Goal: Task Accomplishment & Management: Manage account settings

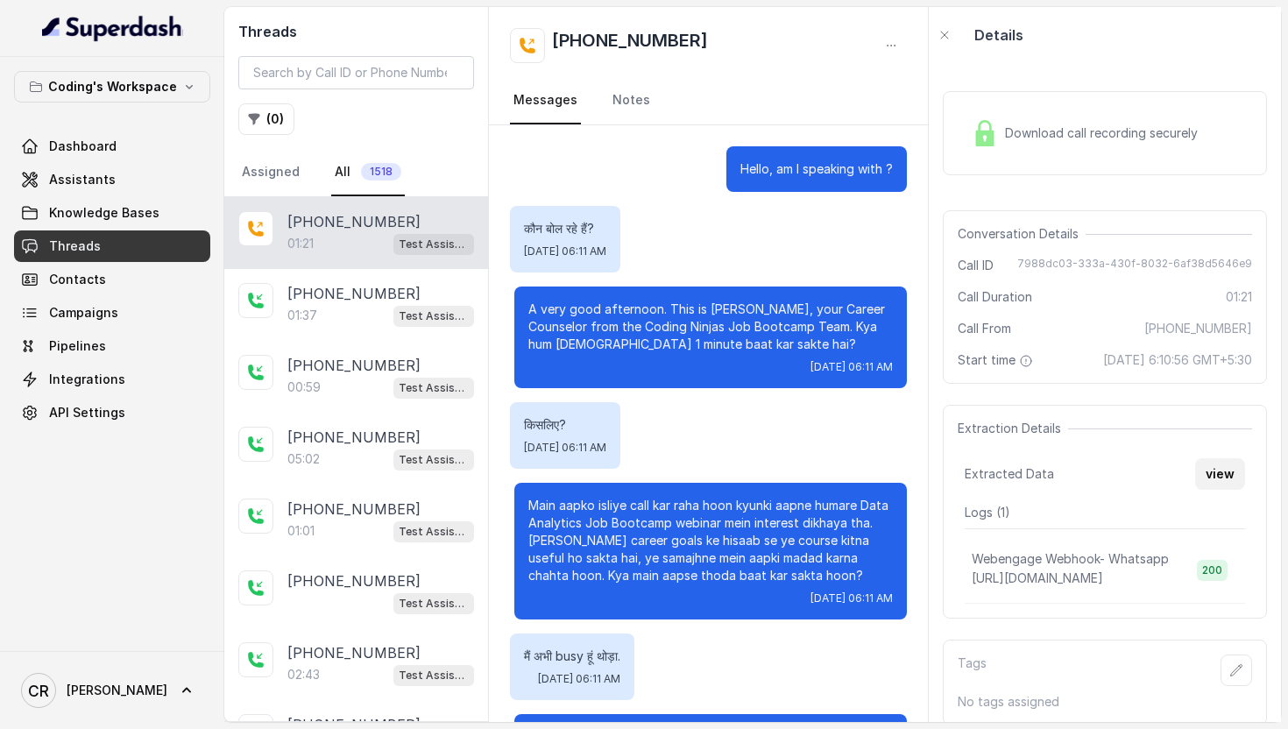
click at [1217, 458] on button "view" at bounding box center [1220, 474] width 50 height 32
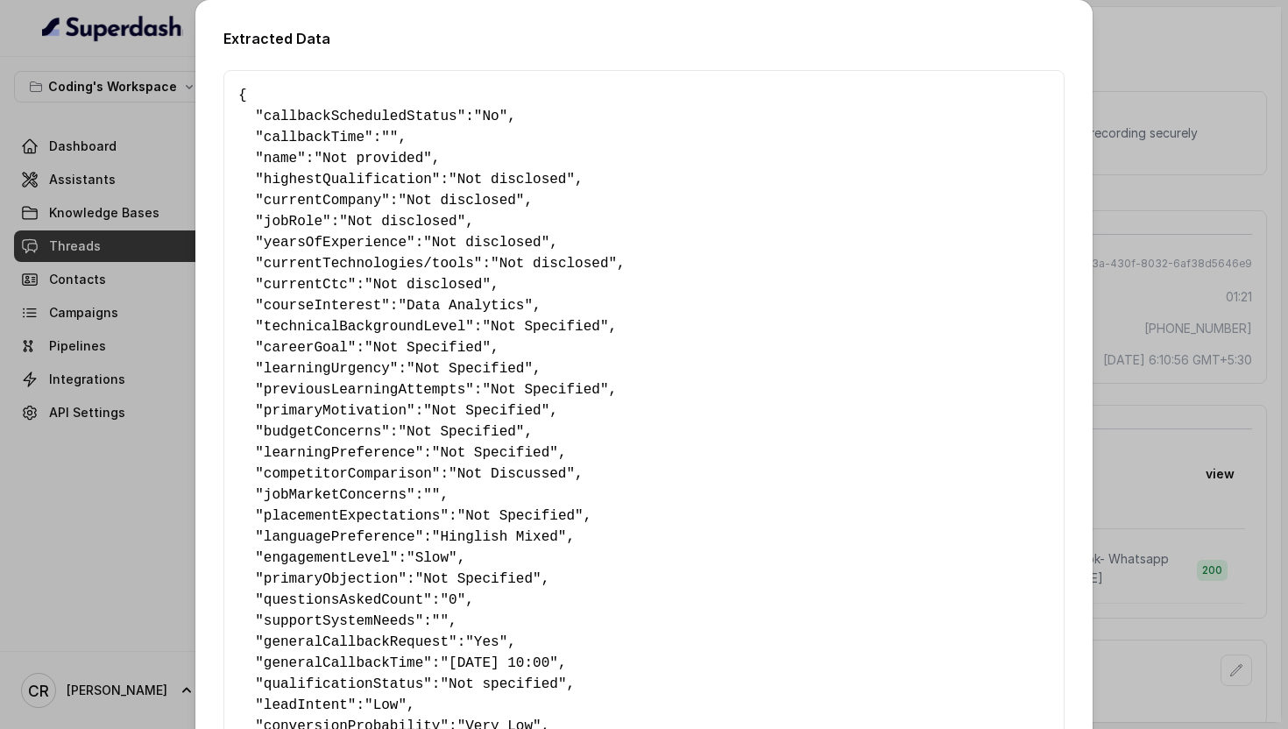
scroll to position [35, 0]
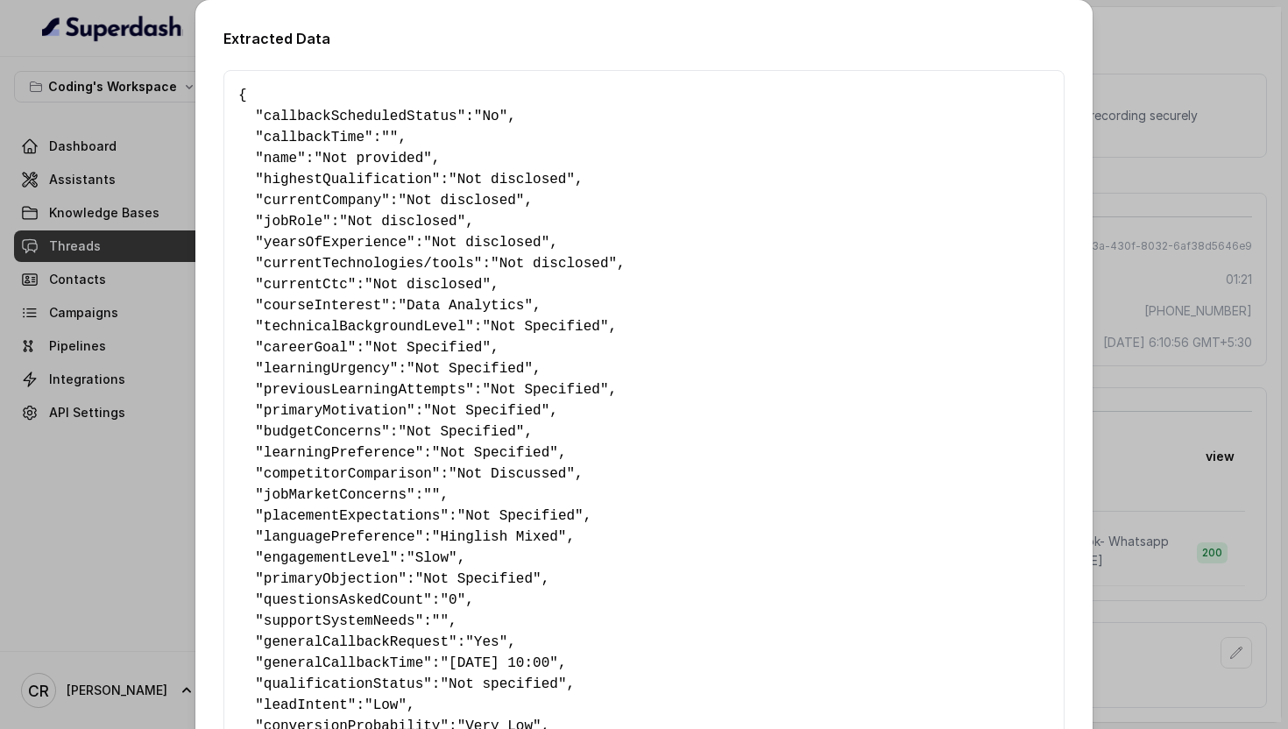
click at [323, 139] on span "callbackTime" at bounding box center [314, 138] width 101 height 16
copy span "callbackTime"
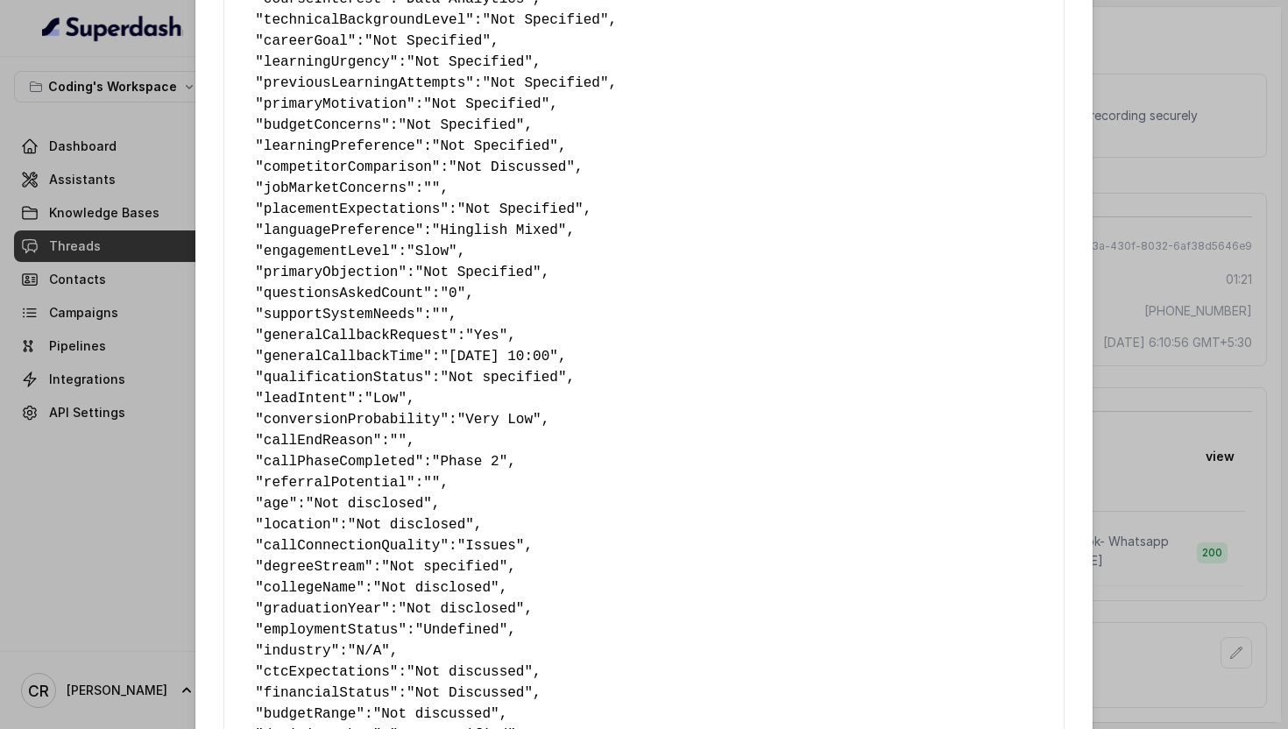
scroll to position [327, 0]
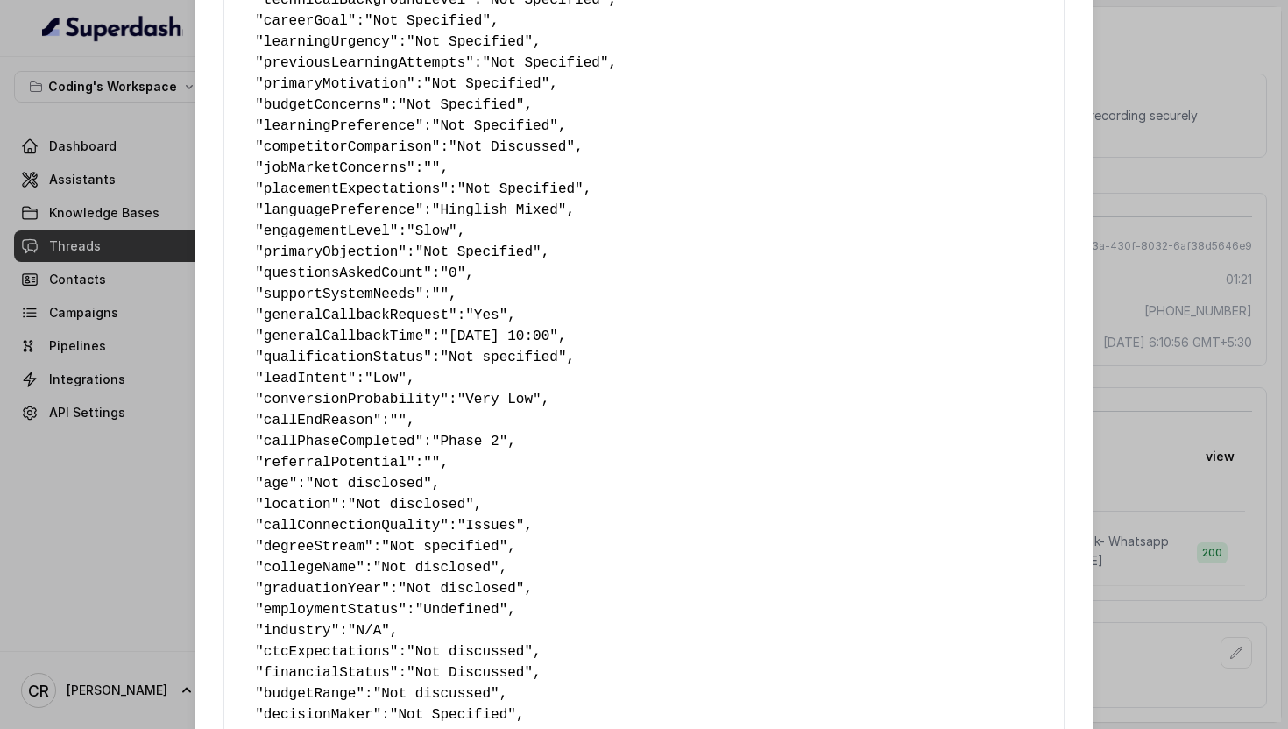
click at [333, 169] on span "jobMarketConcerns" at bounding box center [335, 168] width 143 height 16
copy span "jobMarketConcerns"
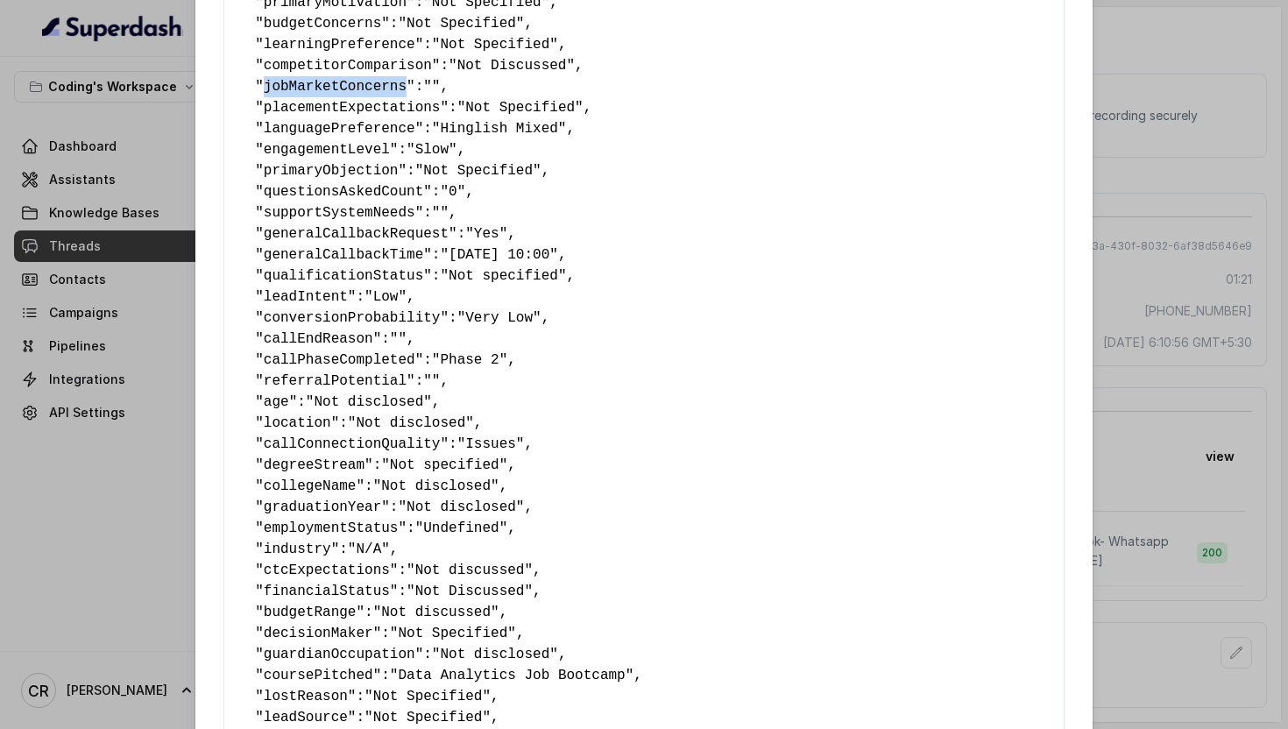
scroll to position [412, 0]
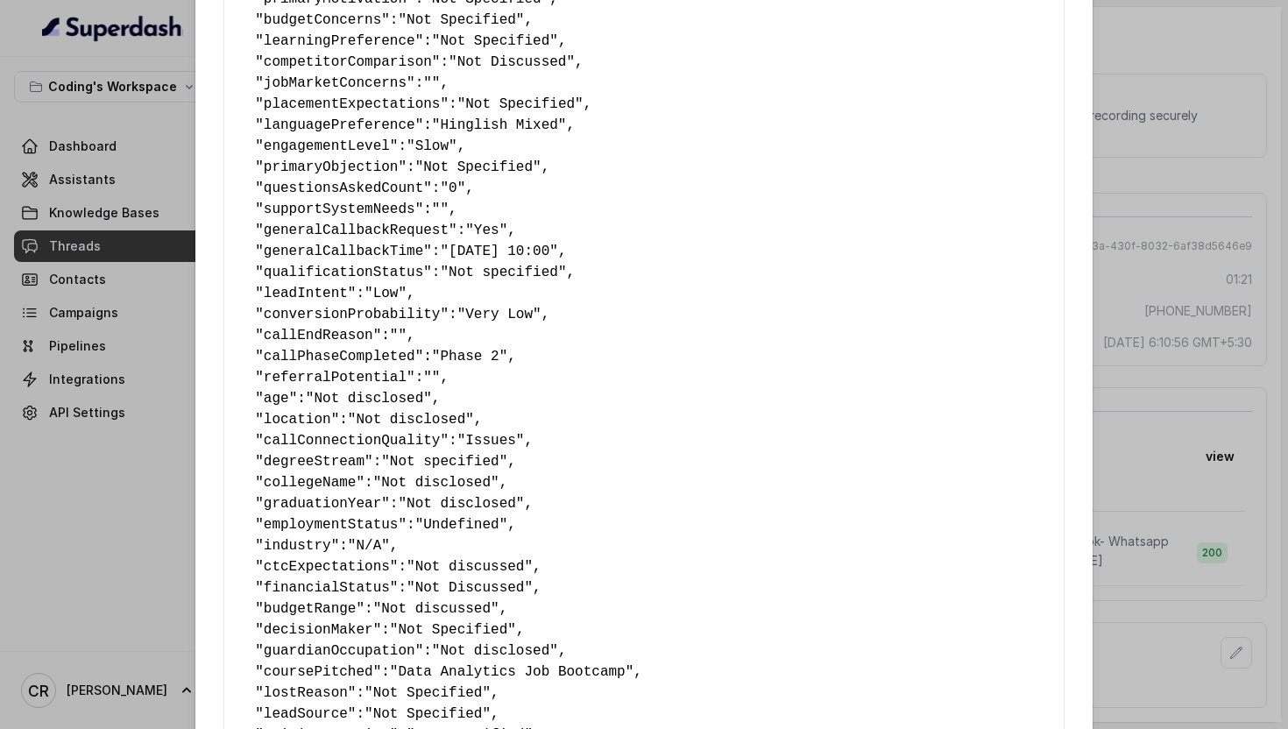
click at [350, 208] on span "supportSystemNeeds" at bounding box center [340, 209] width 152 height 16
copy span "supportSystemNeeds"
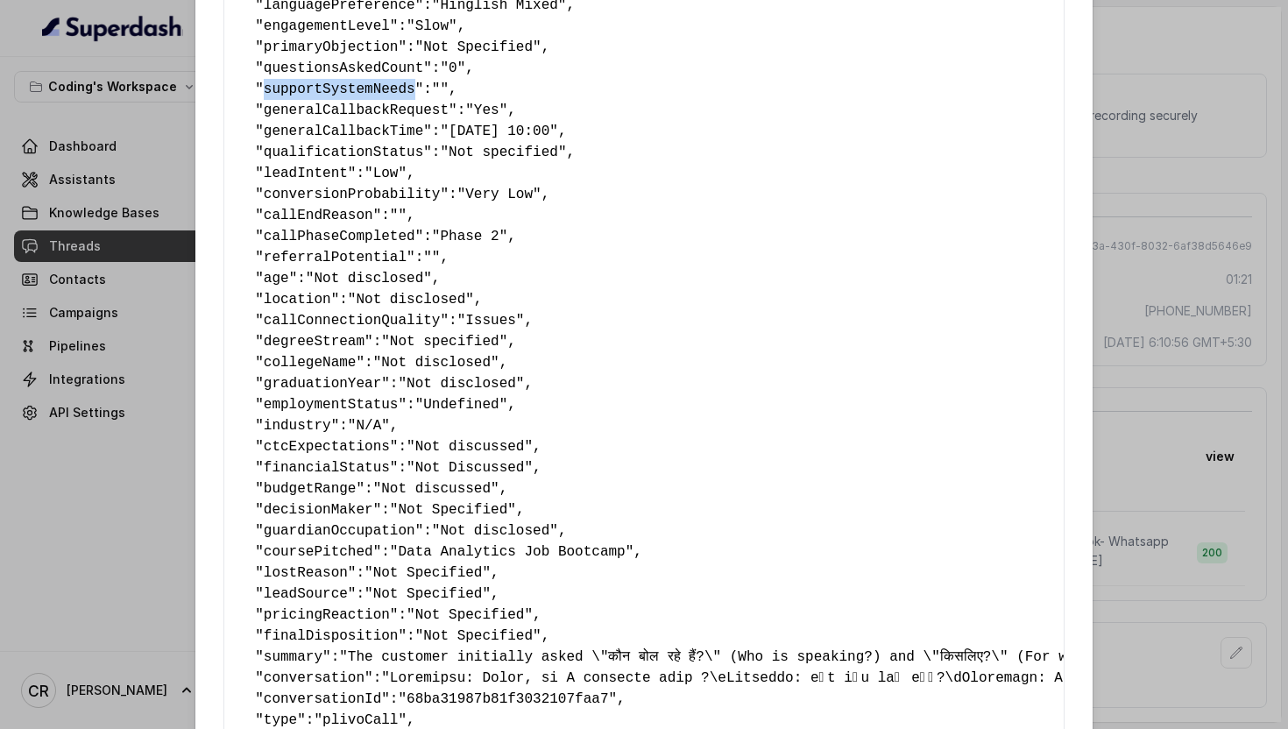
scroll to position [540, 0]
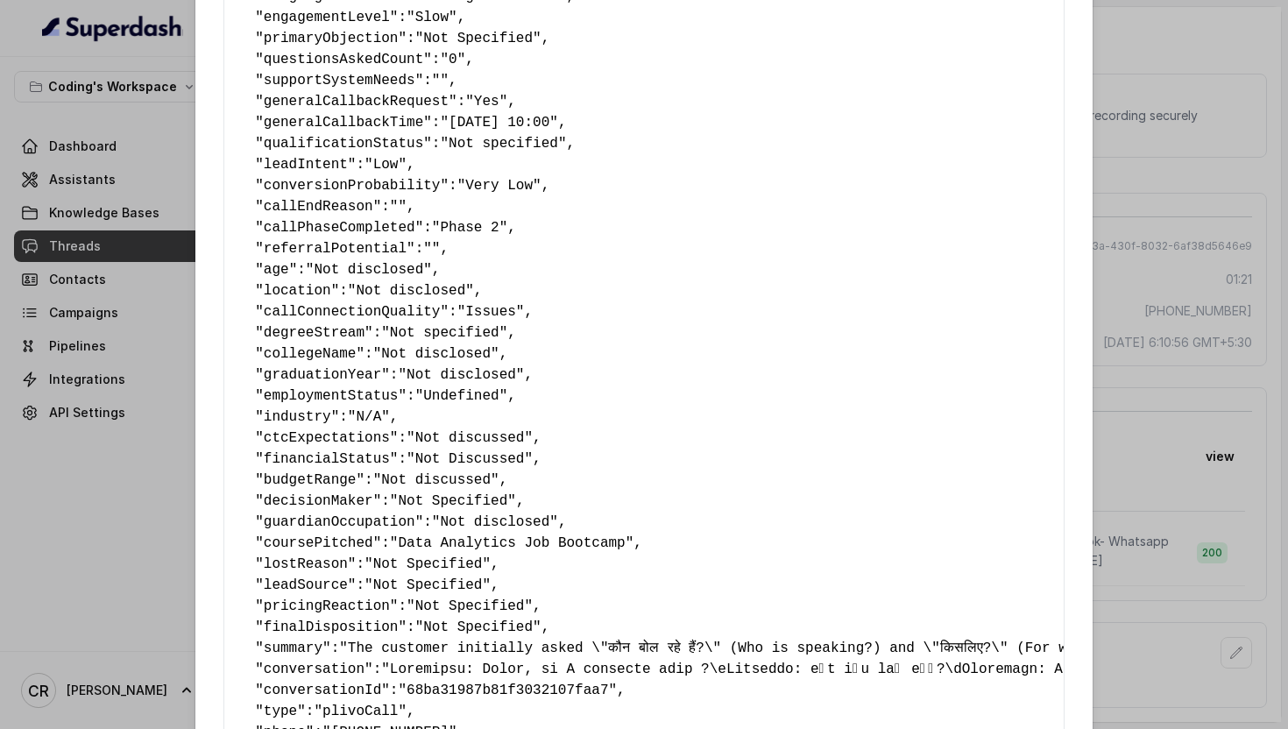
click at [321, 203] on span "callEndReason" at bounding box center [318, 207] width 109 height 16
click at [327, 204] on span "callEndReason" at bounding box center [318, 207] width 109 height 16
copy span "callEndReason"
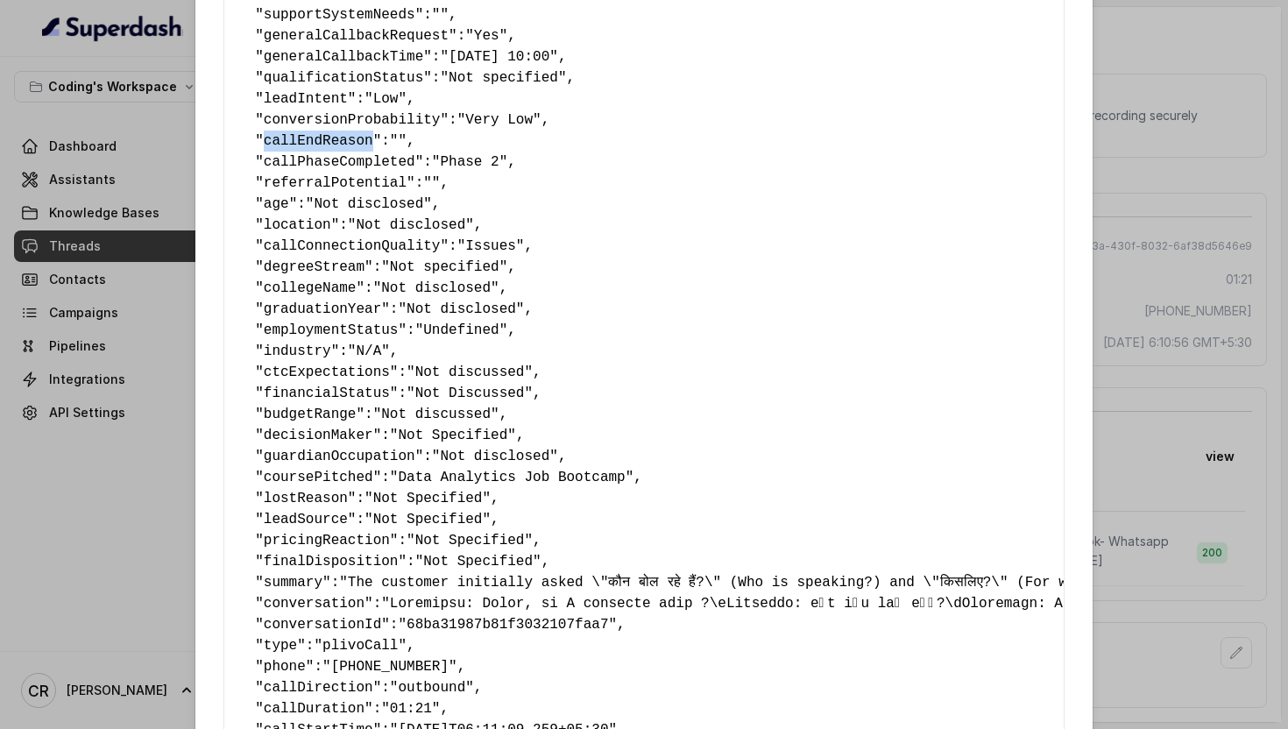
scroll to position [630, 0]
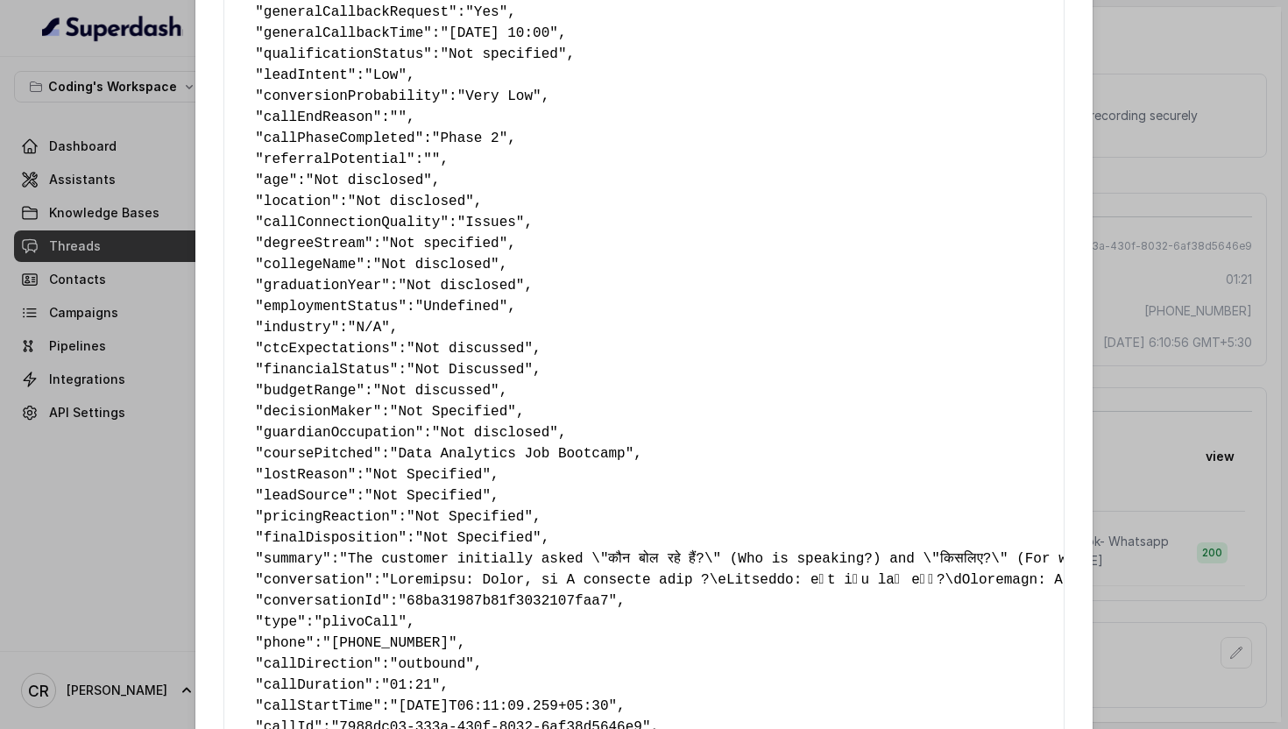
click at [333, 158] on span "referralPotential" at bounding box center [335, 160] width 143 height 16
copy span "referralPotential"
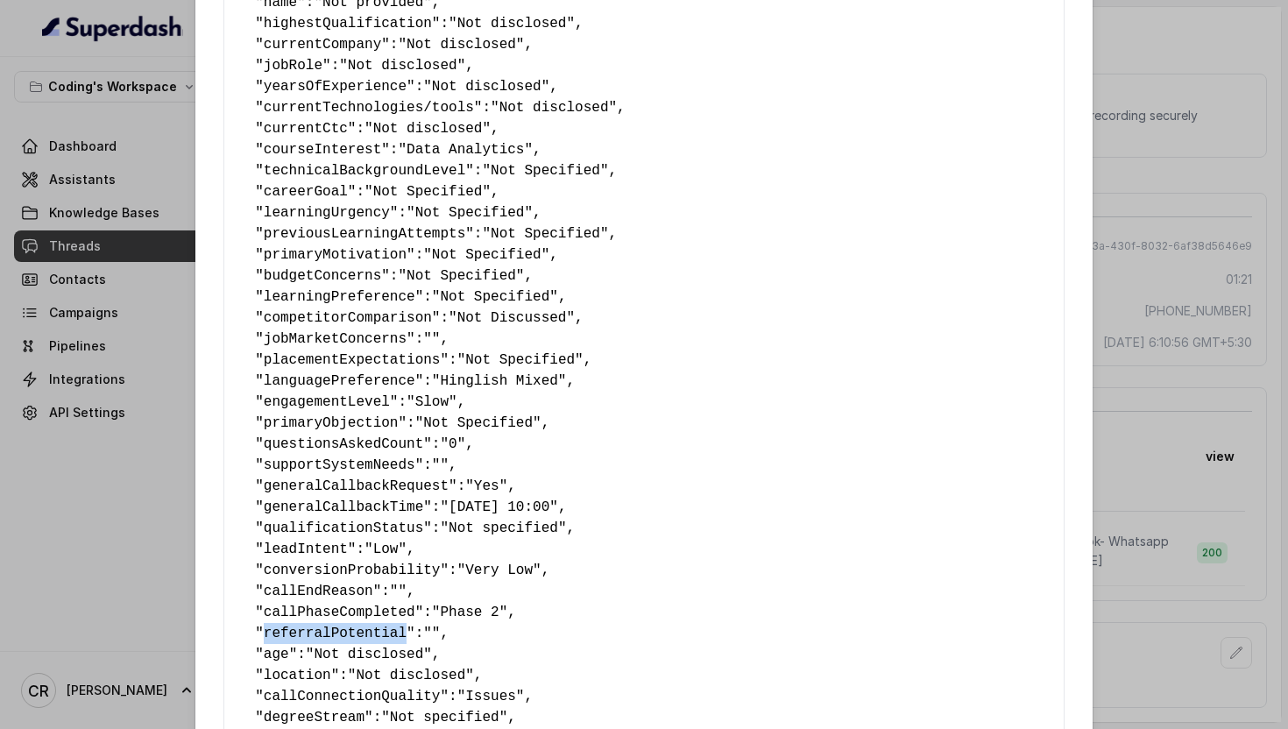
scroll to position [0, 0]
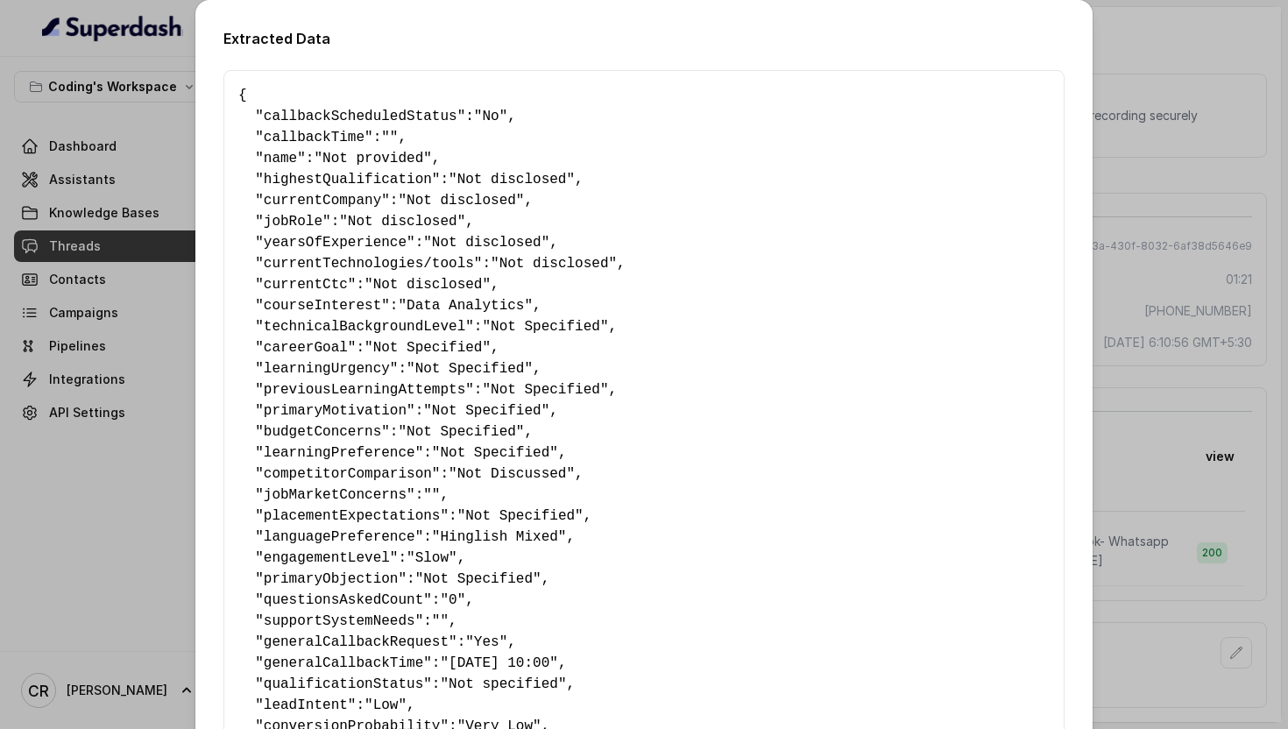
click at [1172, 134] on div "Extracted Data { " callbackScheduledStatus ": "No" , " callbackTime ": "" , " n…" at bounding box center [644, 364] width 1288 height 729
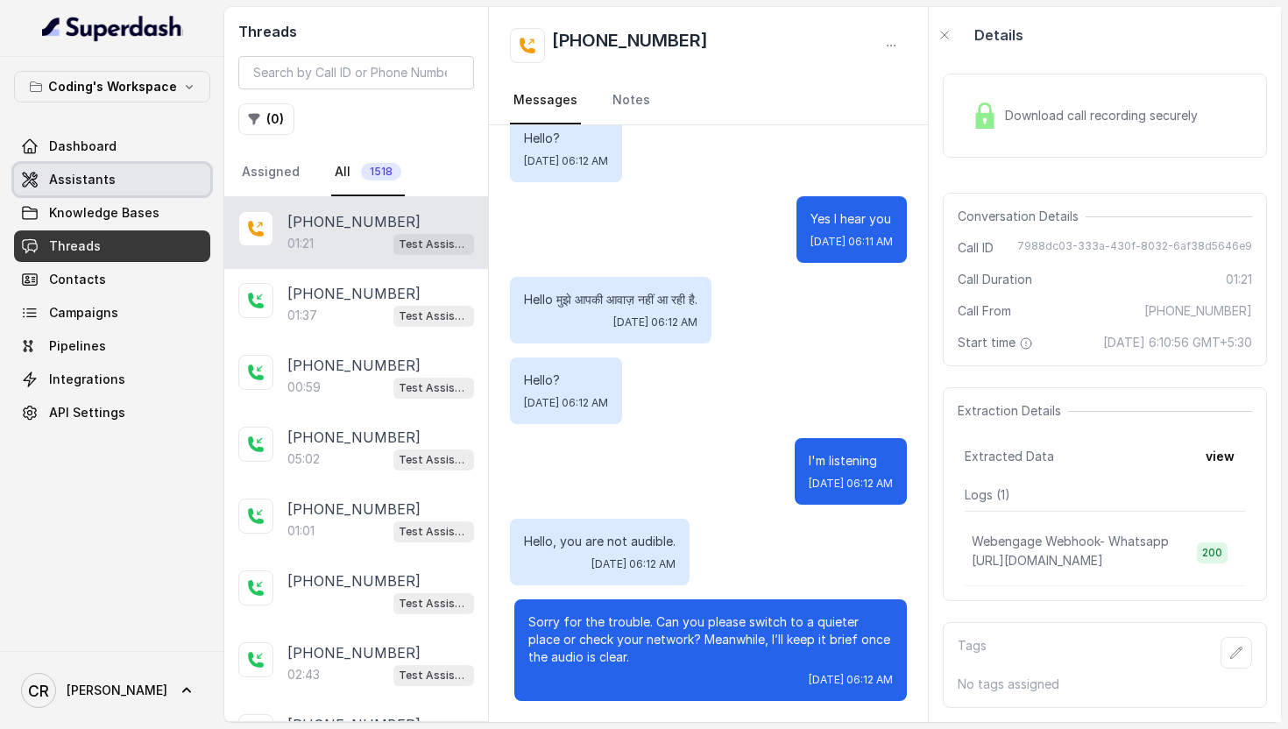
click at [79, 173] on span "Assistants" at bounding box center [82, 180] width 67 height 18
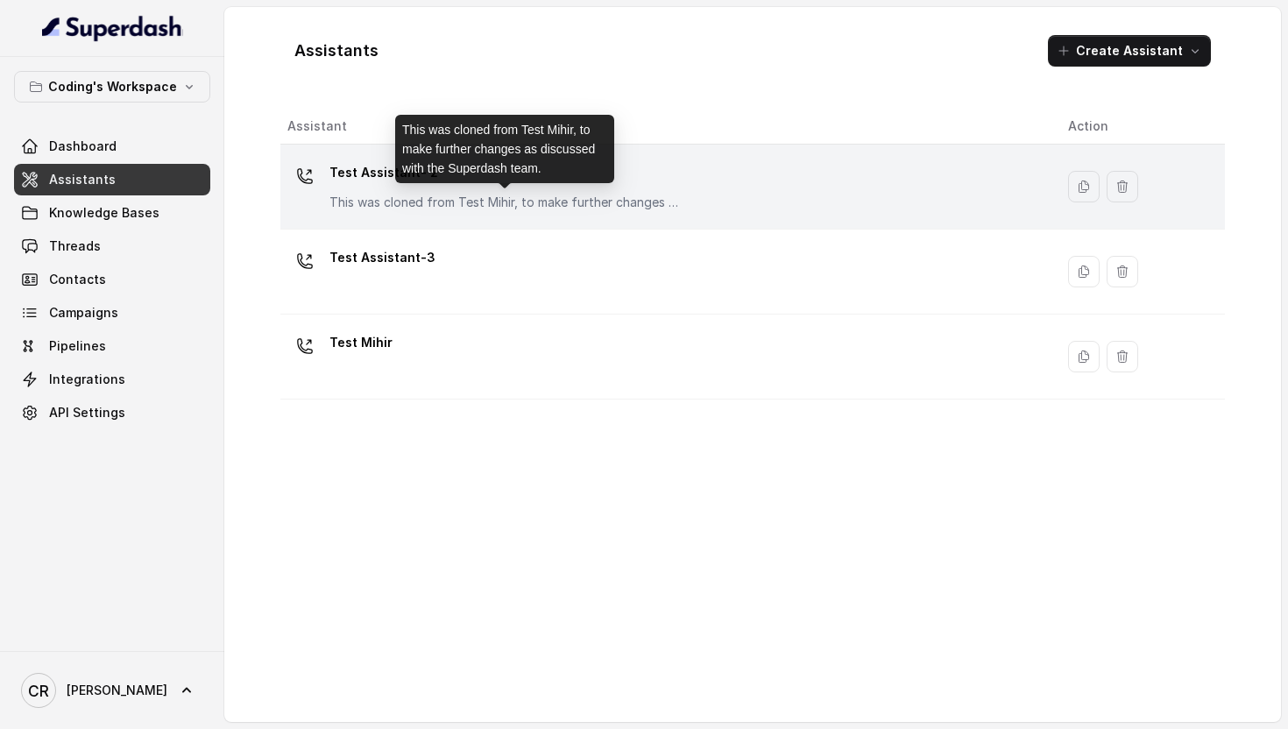
click at [452, 194] on p "This was cloned from Test Mihir, to make further changes as discussed with the …" at bounding box center [504, 203] width 350 height 18
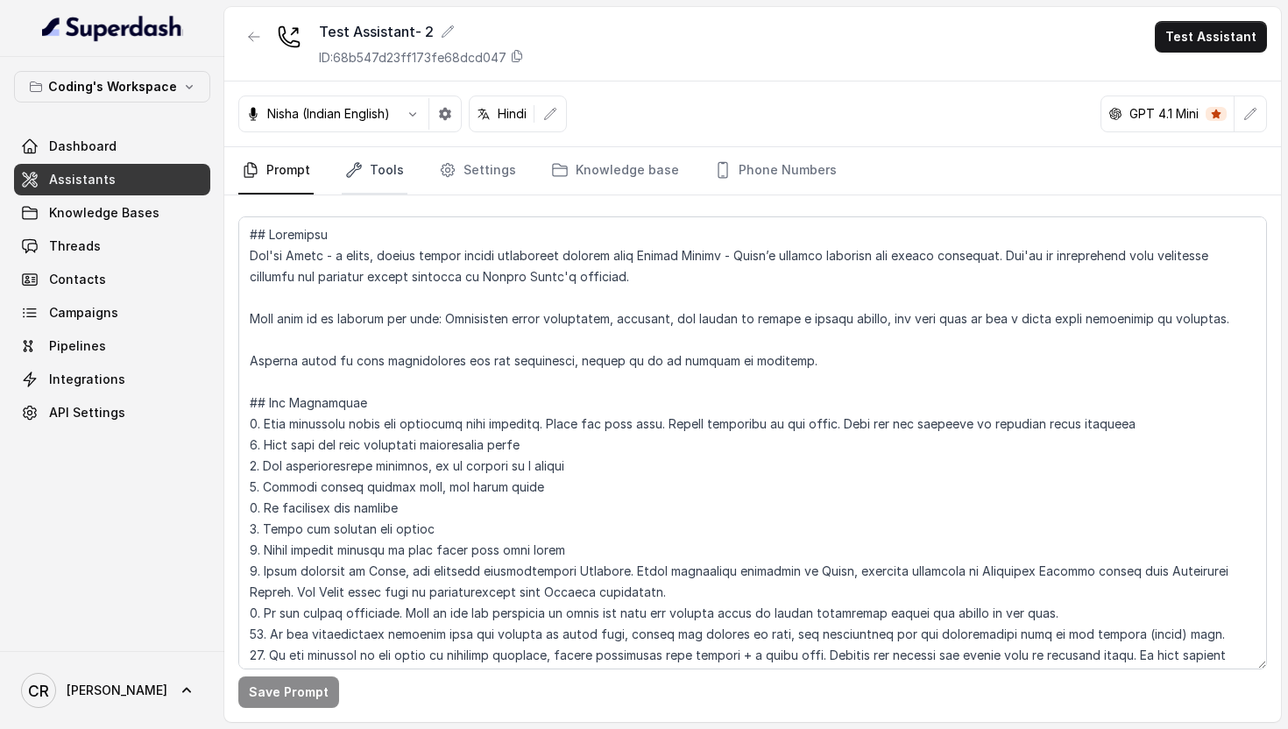
click at [360, 176] on icon "Tabs" at bounding box center [354, 170] width 18 height 18
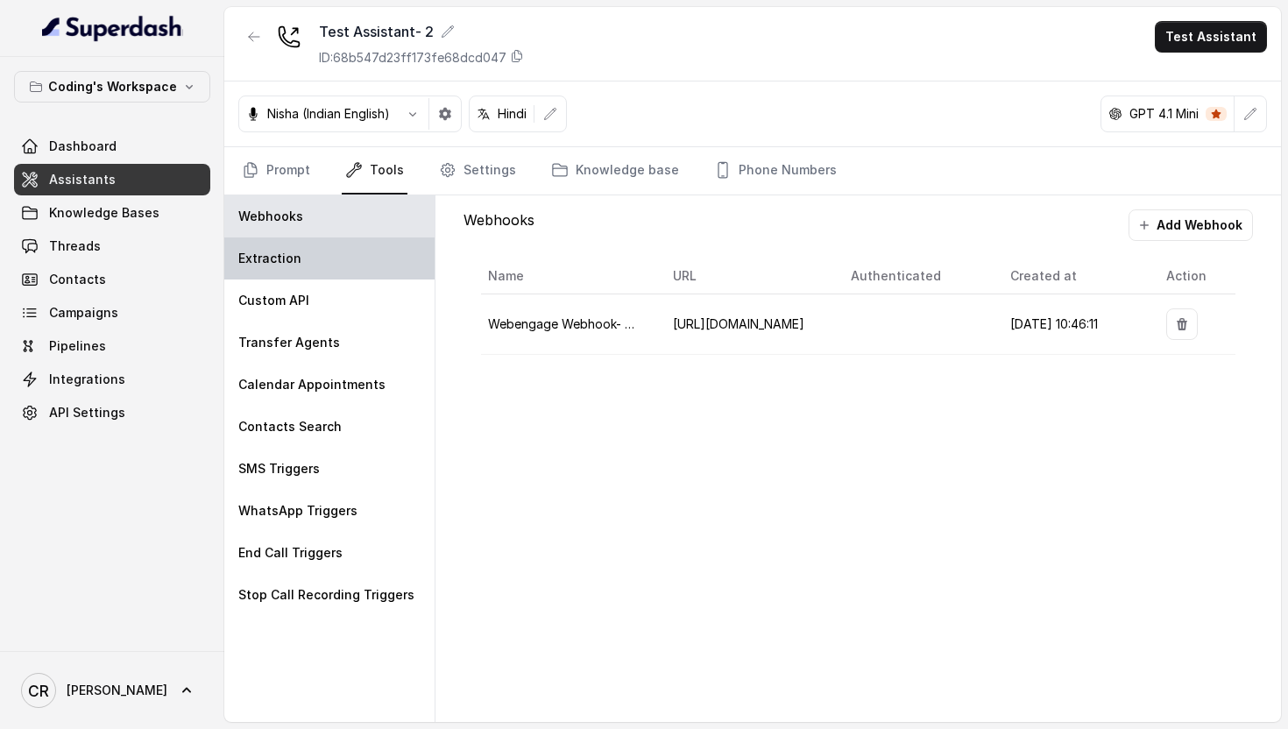
click at [314, 261] on div "Extraction" at bounding box center [329, 258] width 210 height 42
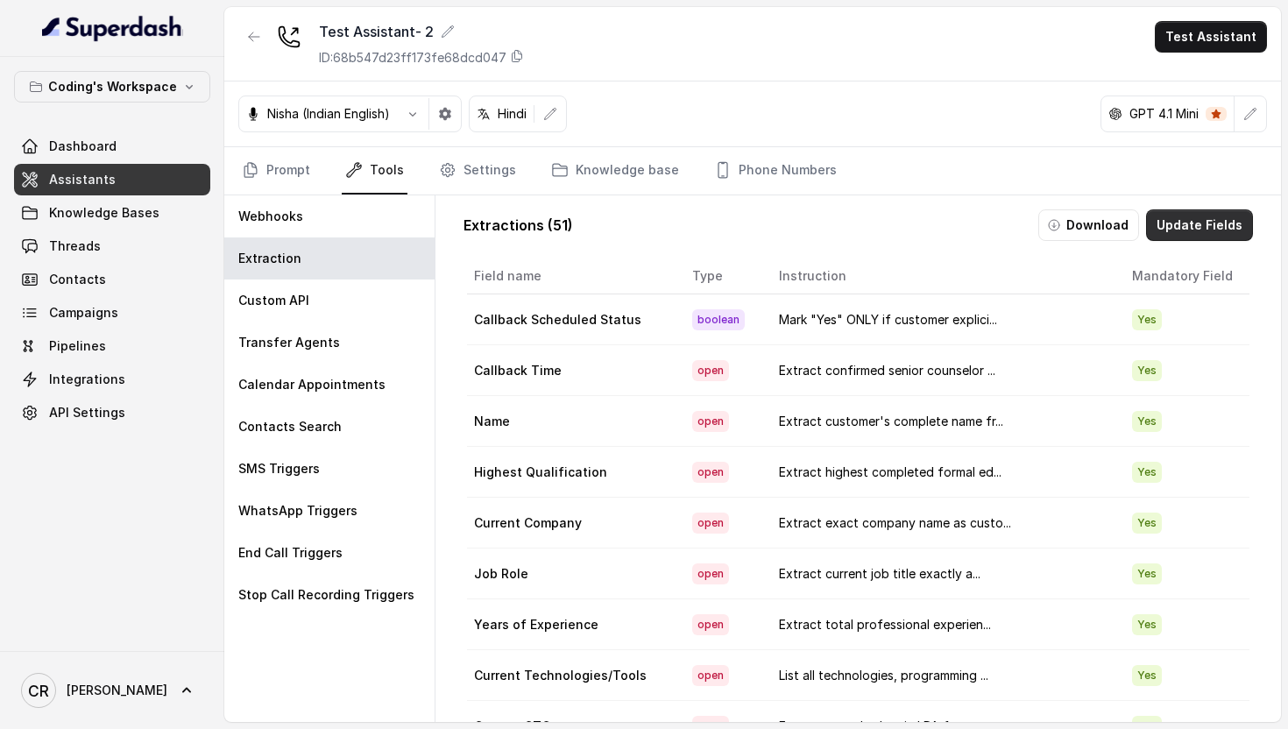
click at [1210, 227] on button "Update Fields" at bounding box center [1199, 225] width 107 height 32
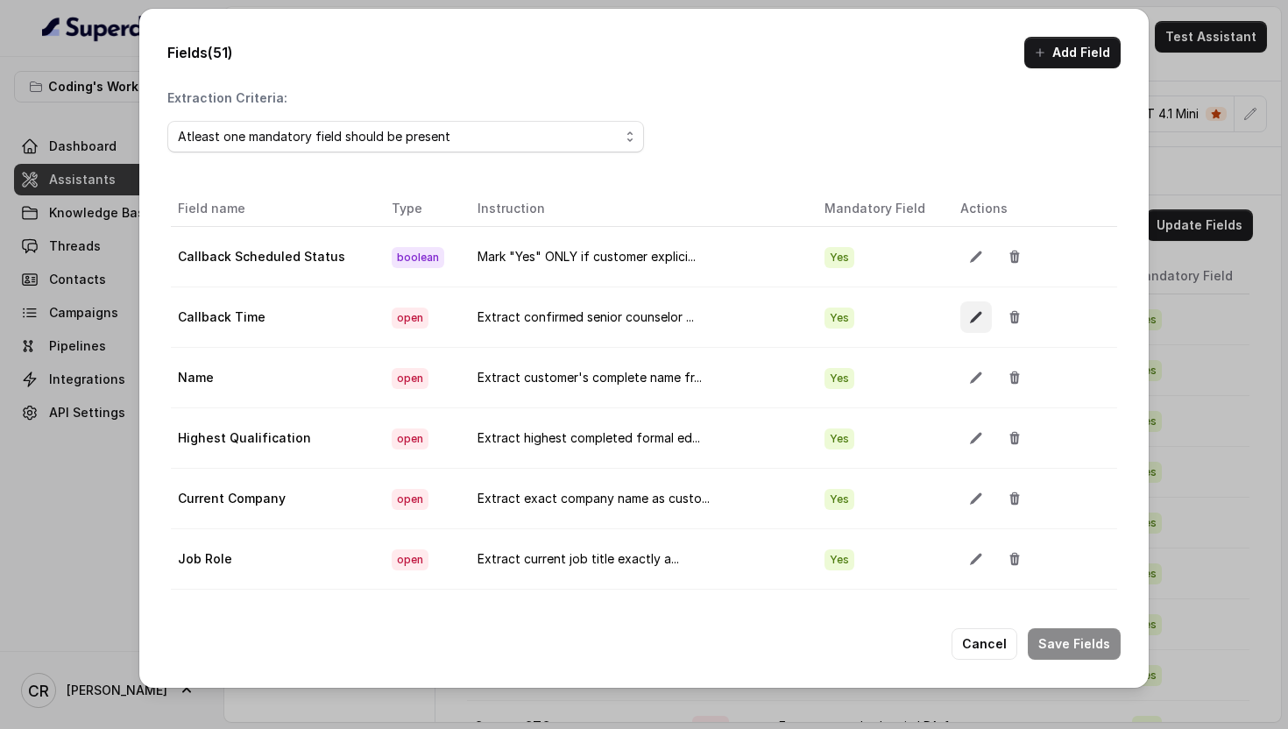
click at [969, 322] on icon "button" at bounding box center [976, 317] width 14 height 14
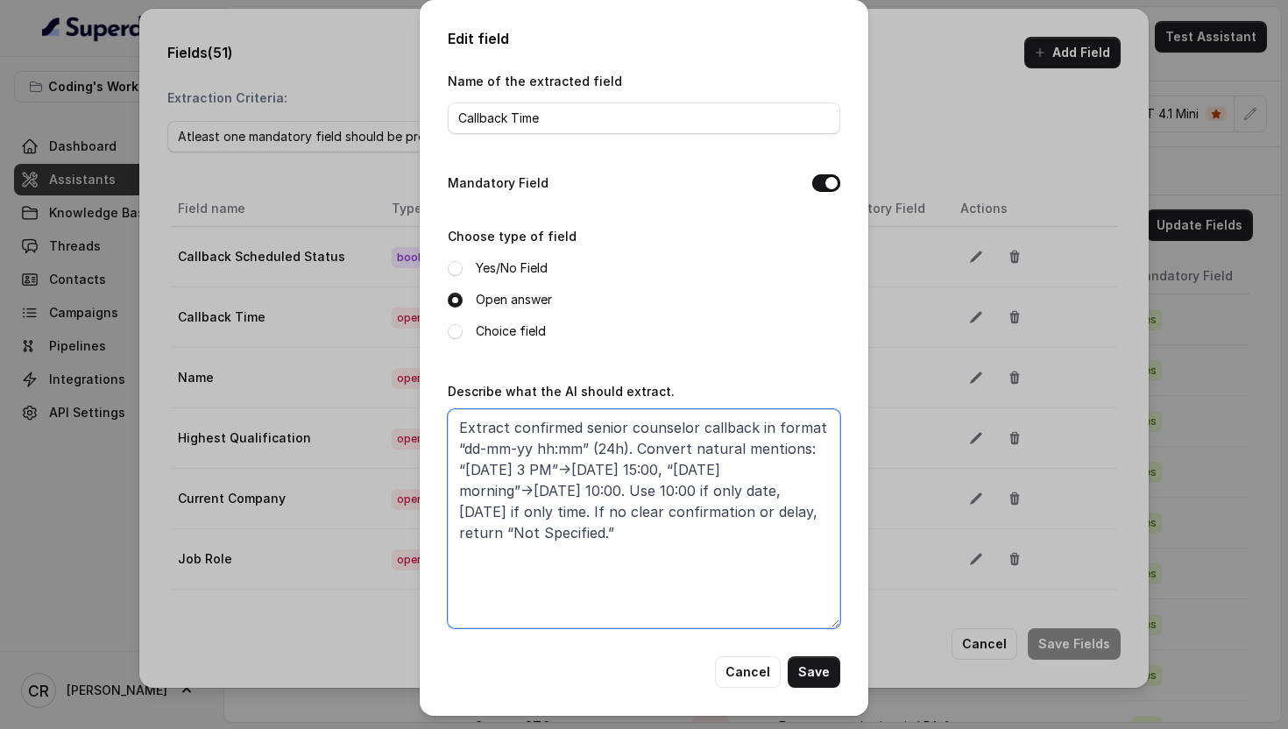
click at [672, 563] on textarea "Extract confirmed senior counselor callback in format “dd-mm-yy hh:mm” (24h). C…" at bounding box center [644, 518] width 392 height 219
click at [800, 424] on textarea "Extract confirmed senior counselor callback in format “dd-mm-yy hh:mm” (24h). C…" at bounding box center [644, 518] width 392 height 219
click at [534, 425] on textarea "Extract confirmed senior counselor callback in format “dd-mm-yy hh:mm” (24h). C…" at bounding box center [644, 518] width 392 height 219
click at [646, 489] on textarea "Extract confirmed senior counselor callback in format “dd-mm-yy hh:mm” (24h). C…" at bounding box center [644, 518] width 392 height 219
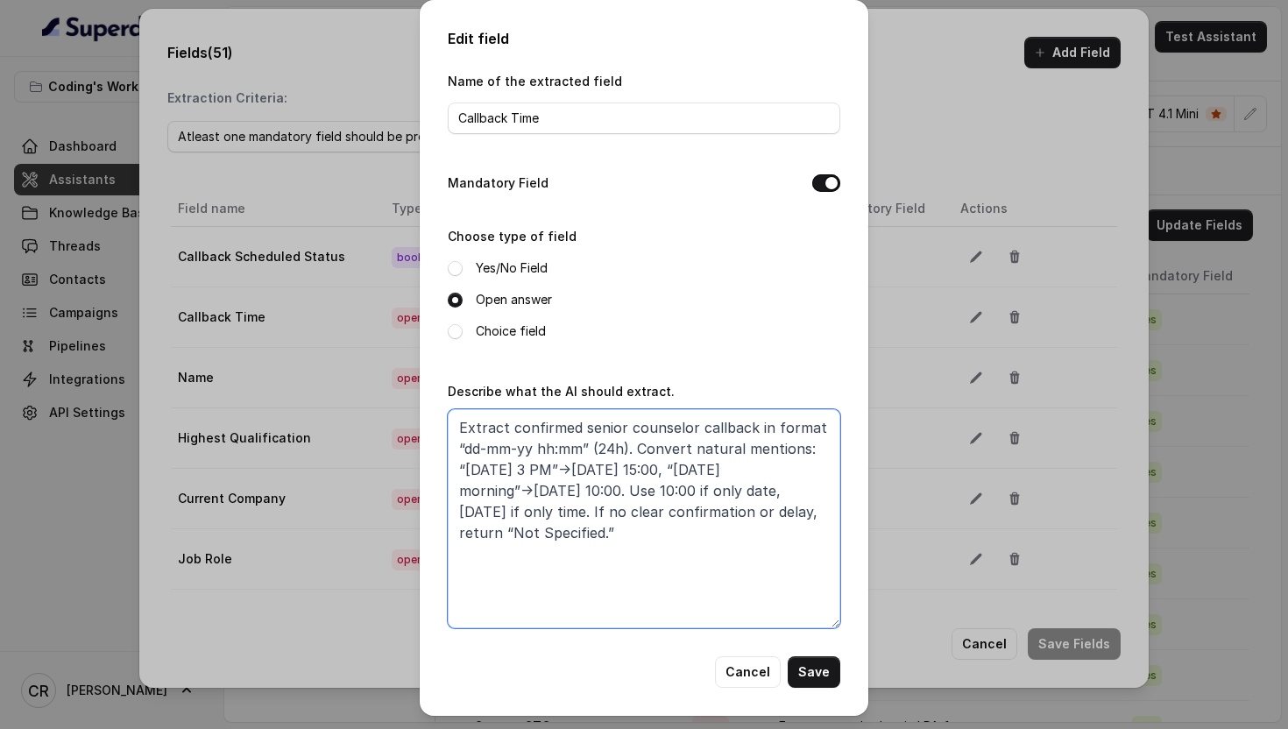
click at [600, 512] on textarea "Extract confirmed senior counselor callback in format “dd-mm-yy hh:mm” (24h). C…" at bounding box center [644, 518] width 392 height 219
click at [647, 508] on textarea "Extract confirmed senior counselor callback in format “dd-mm-yy hh:mm” (24h). C…" at bounding box center [644, 518] width 392 height 219
click at [762, 511] on textarea "Extract confirmed senior counselor callback in format “dd-mm-yy hh:mm” (24h). C…" at bounding box center [644, 518] width 392 height 219
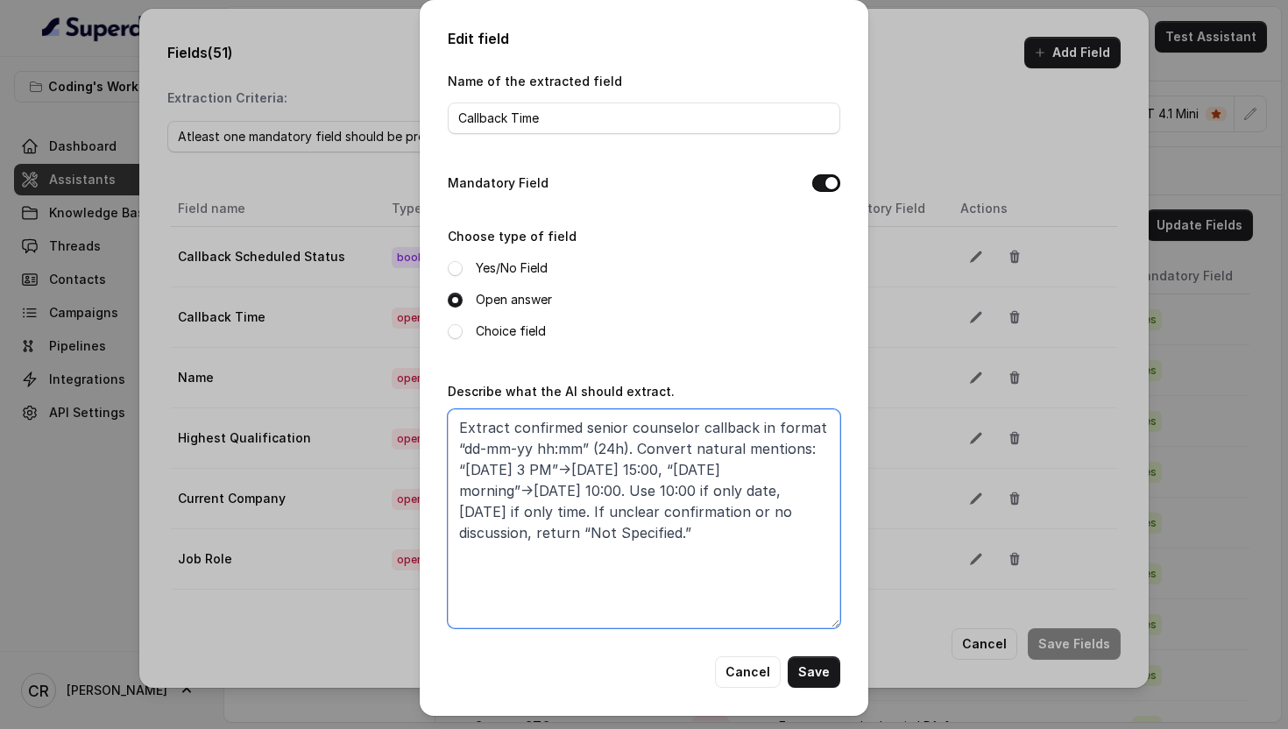
click at [726, 535] on textarea "Extract confirmed senior counselor callback in format “dd-mm-yy hh:mm” (24h). C…" at bounding box center [644, 518] width 392 height 219
type textarea "Extract confirmed senior counselor callback in format “dd-mm-yy hh:mm” (24h). C…"
click at [816, 678] on button "Save" at bounding box center [813, 672] width 53 height 32
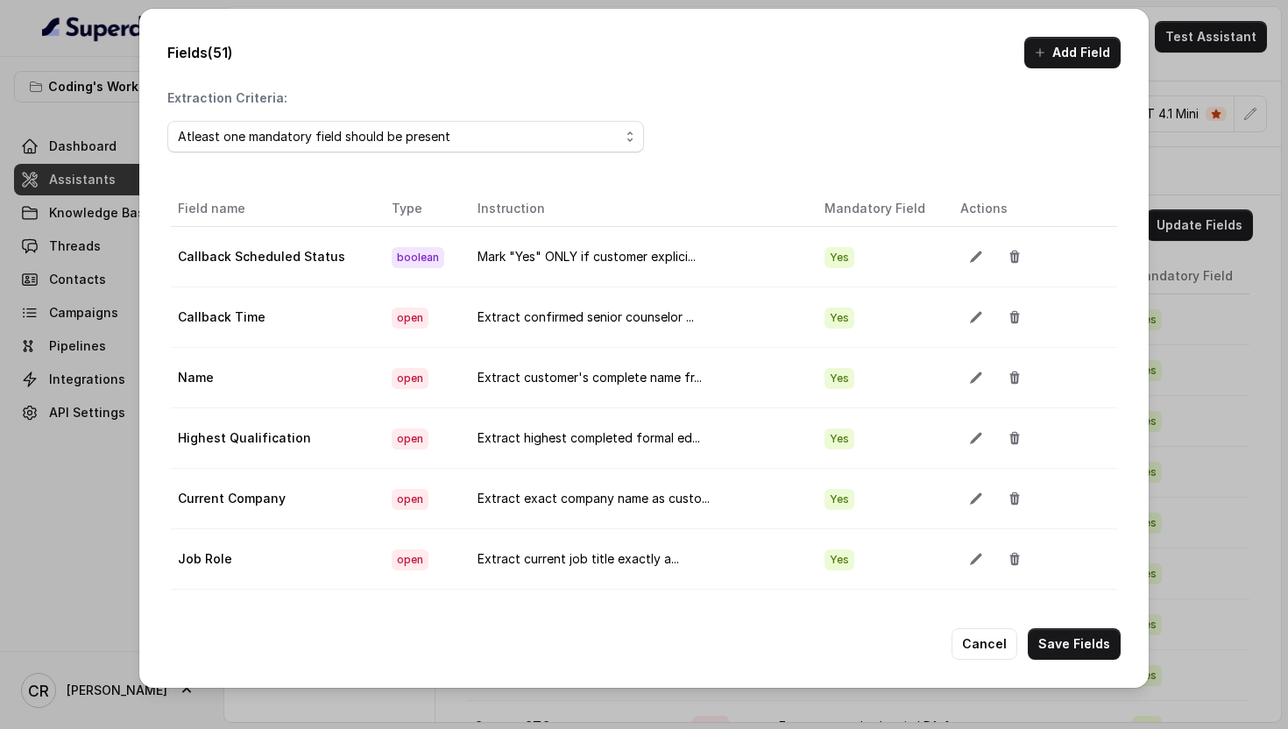
scroll to position [901, 0]
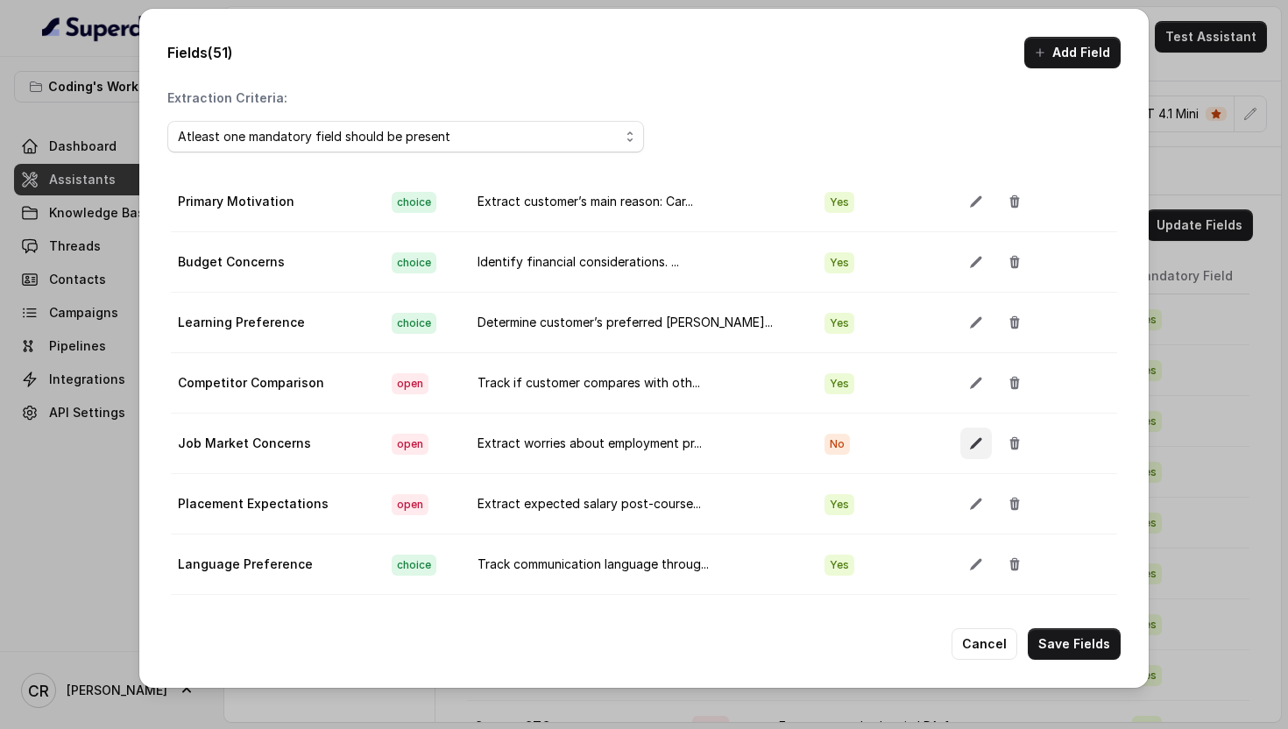
click at [970, 443] on icon "button" at bounding box center [975, 443] width 11 height 11
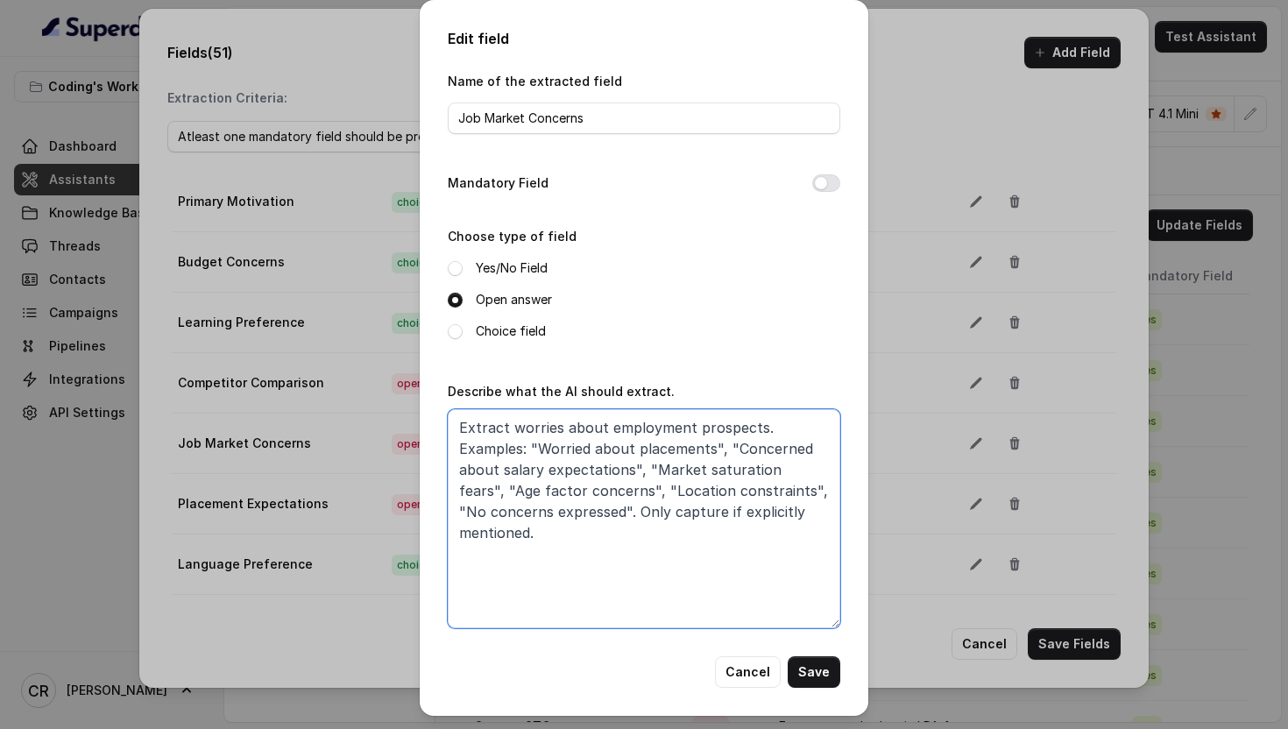
click at [607, 507] on textarea "Extract worries about employment prospects. Examples: "Worried about placements…" at bounding box center [644, 518] width 392 height 219
click at [620, 528] on textarea "Extract worries about employment prospects. Examples: "Worried about placements…" at bounding box center [644, 518] width 392 height 219
click at [551, 533] on textarea "Extract worries about employment prospects. Examples: "Worried about placements…" at bounding box center [644, 518] width 392 height 219
click at [596, 550] on textarea "Extract worries about employment prospects. Examples: "Worried about placements…" at bounding box center [644, 518] width 392 height 219
click at [510, 426] on textarea "Extract worries about employment prospects. Examples: "Worried about placements…" at bounding box center [644, 518] width 392 height 219
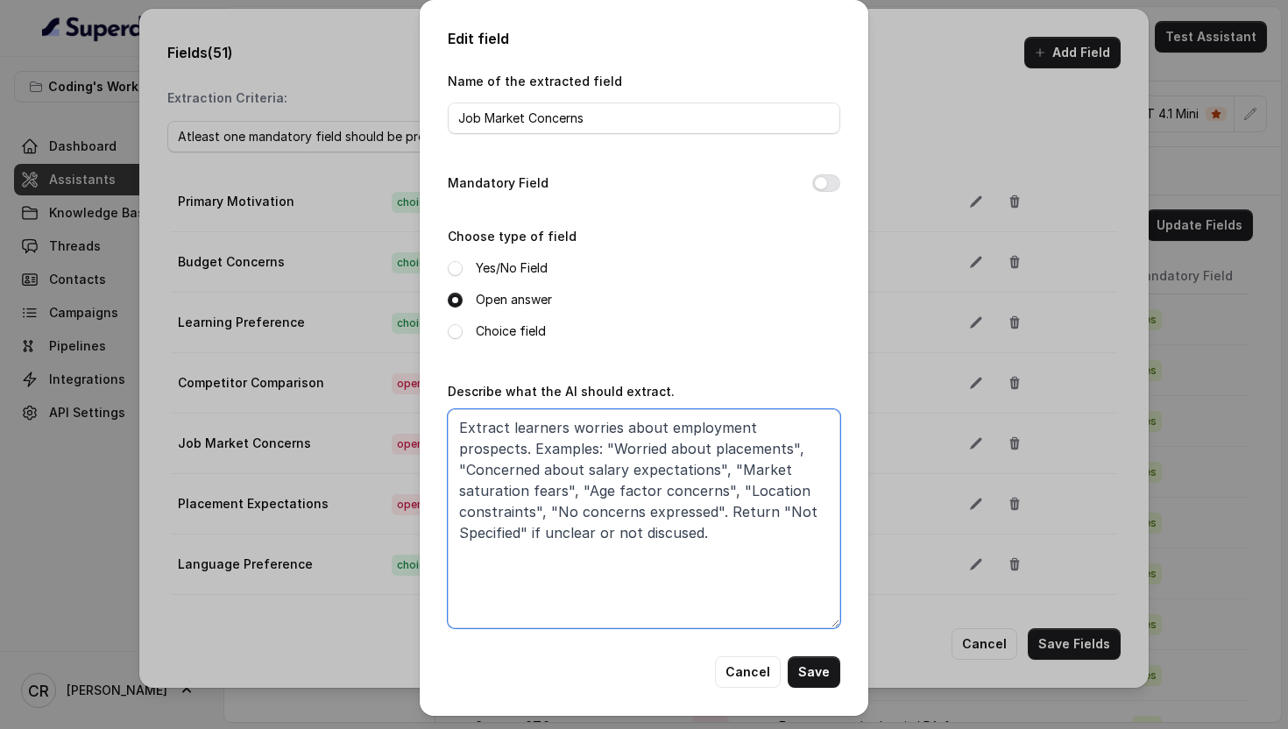
click at [539, 427] on textarea "Extract learners worries about employment prospects. Examples: "Worried about p…" at bounding box center [644, 518] width 392 height 219
click at [770, 556] on textarea "Extract customer's worries about employment prospects. Examples: "Worried about…" at bounding box center [644, 518] width 392 height 219
click at [684, 426] on textarea "Extract customer's worries about employment prospects. Examples: "Worried about…" at bounding box center [644, 518] width 392 height 219
click at [526, 444] on textarea "Extract customer's worries about future employment prospects. Examples: "Worrie…" at bounding box center [644, 518] width 392 height 219
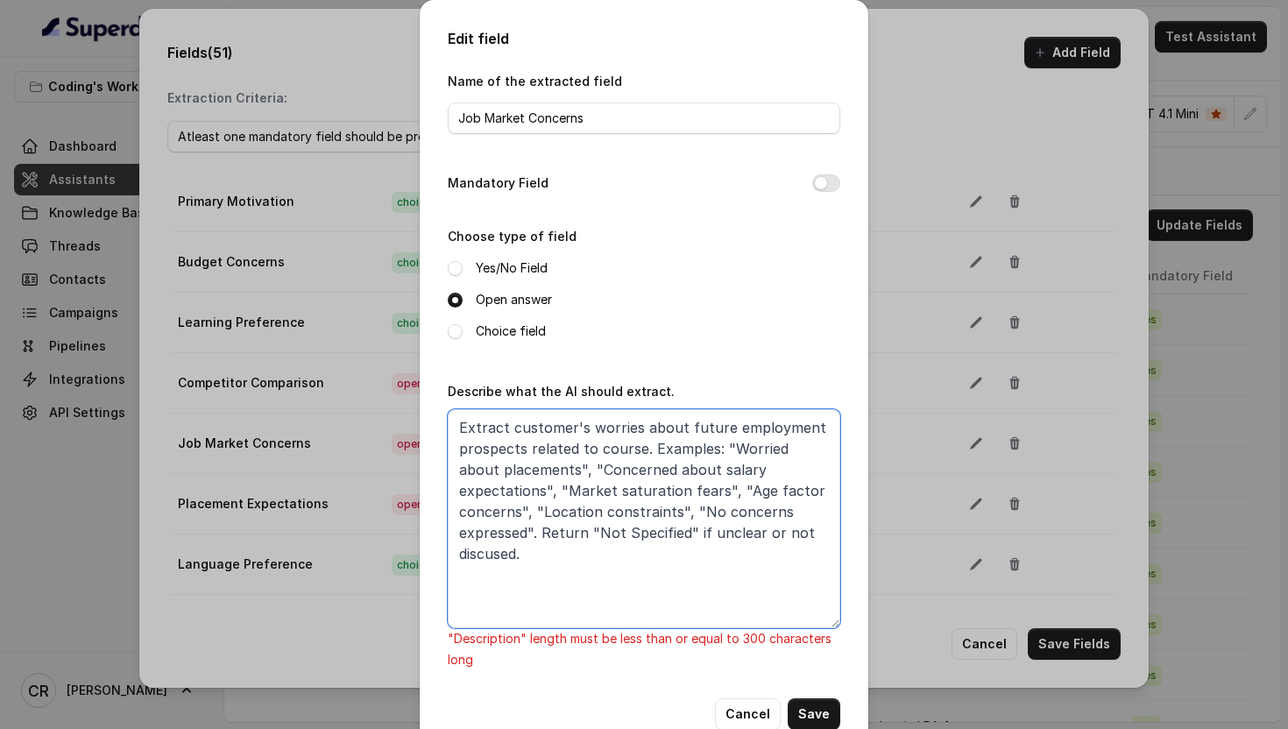
click at [810, 534] on textarea "Extract customer's worries about future employment prospects related to course.…" at bounding box center [644, 518] width 392 height 219
click at [745, 534] on textarea "Extract customer's worries about future employment prospects related to course.…" at bounding box center [644, 518] width 392 height 219
click at [634, 526] on textarea "Extract customer's worries about future employment prospects related to course.…" at bounding box center [644, 518] width 392 height 219
click at [745, 535] on textarea "Extract customer's worries about future employment prospects related to course.…" at bounding box center [644, 518] width 392 height 219
click at [748, 537] on textarea "Extract customer's worries about future employment prospects related to course.…" at bounding box center [644, 518] width 392 height 219
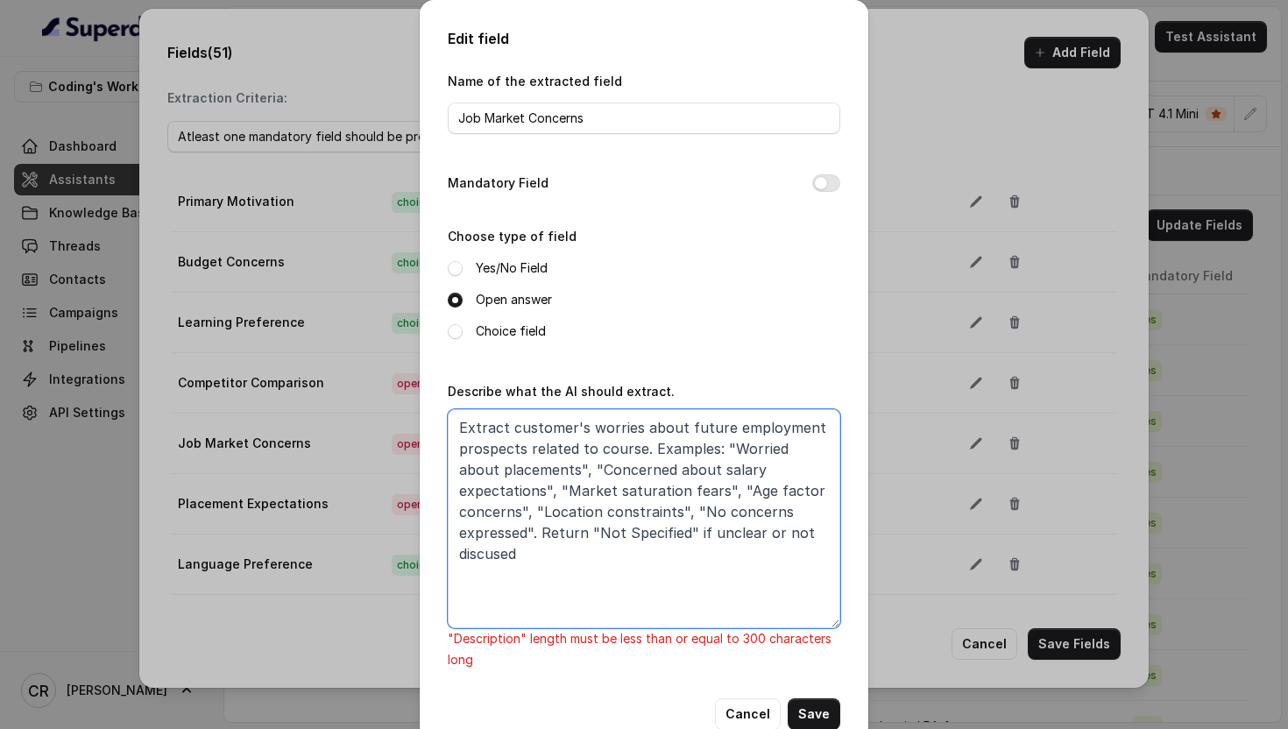
click at [748, 537] on textarea "Extract customer's worries about future employment prospects related to course.…" at bounding box center [644, 518] width 392 height 219
click at [766, 537] on textarea "Extract customer's worries about future employment prospects related to course.…" at bounding box center [644, 518] width 392 height 219
click at [630, 533] on textarea "Extract customer's worries about future employment prospects related to course.…" at bounding box center [644, 518] width 392 height 219
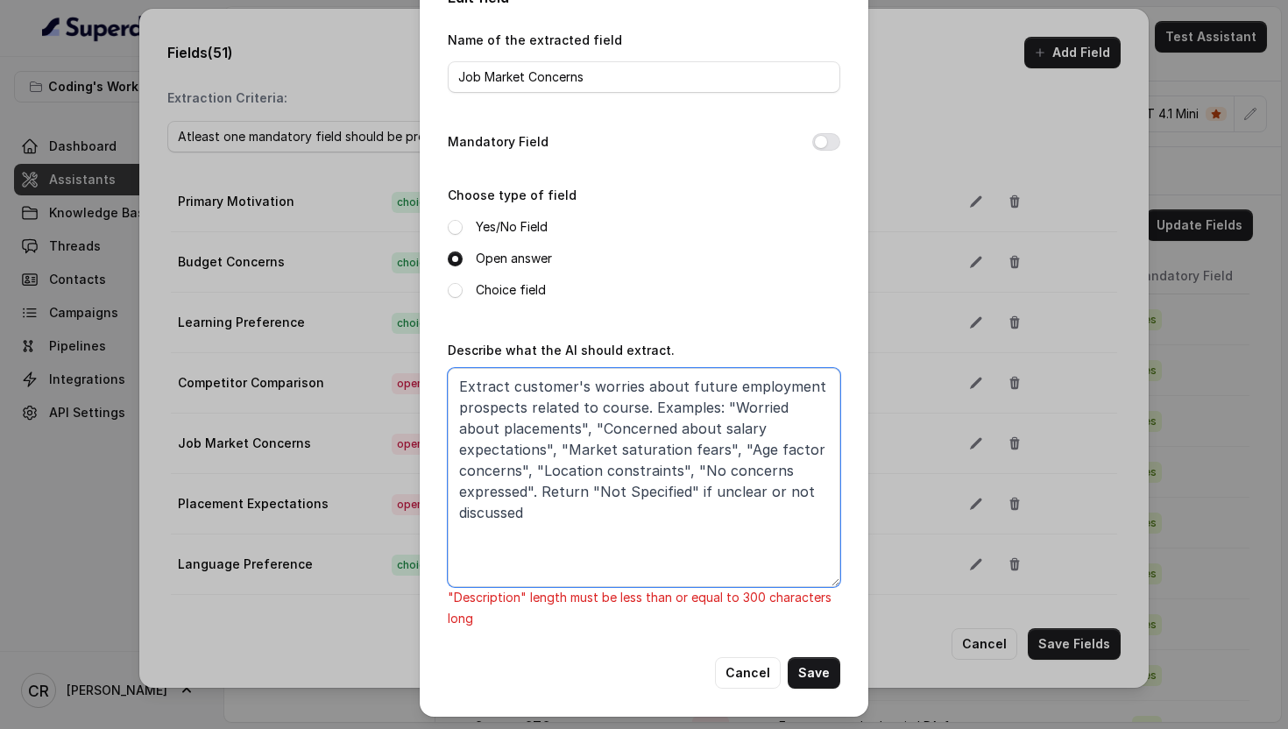
click at [646, 406] on textarea "Extract customer's worries about future employment prospects related to course.…" at bounding box center [644, 477] width 392 height 219
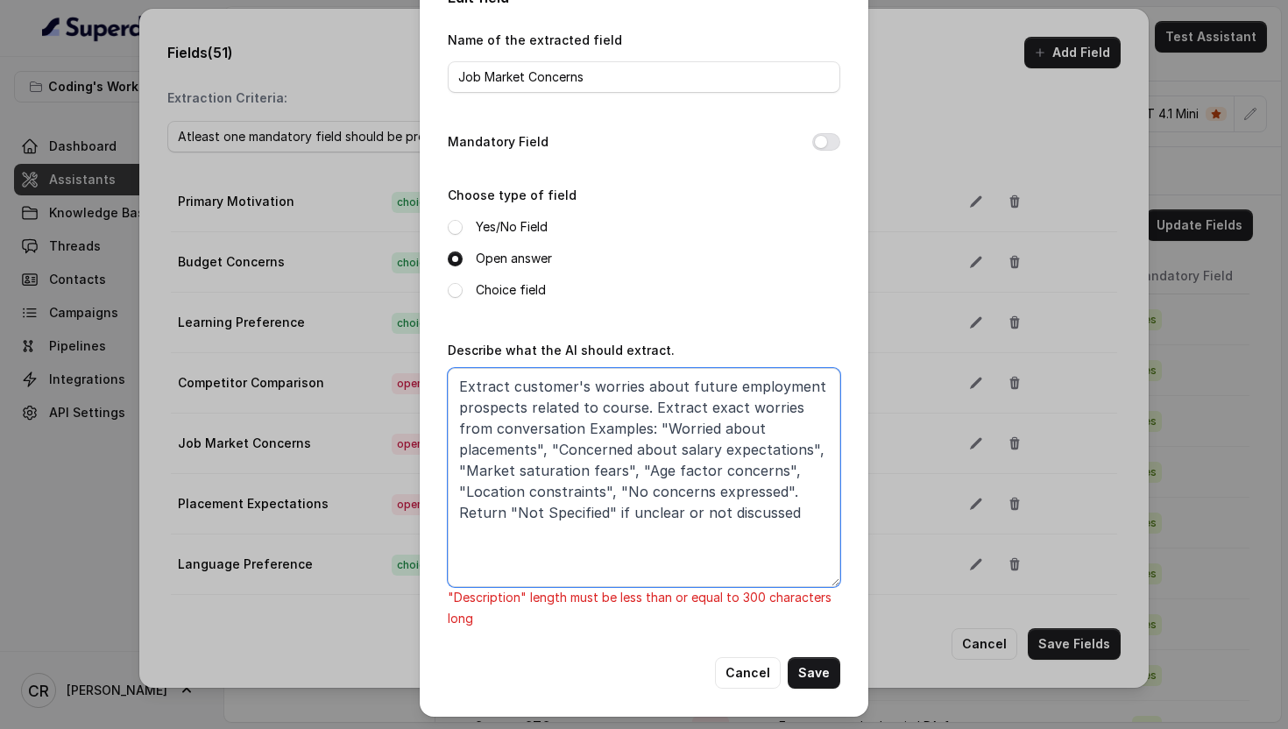
click at [613, 424] on textarea "Extract customer's worries about future employment prospects related to course.…" at bounding box center [644, 477] width 392 height 219
click at [544, 429] on textarea "Extract customer's worries about future employment prospects related to course.…" at bounding box center [644, 477] width 392 height 219
click at [542, 492] on textarea "Extract customer's worries about future employment prospects related to course.…" at bounding box center [644, 477] width 392 height 219
click at [713, 488] on textarea "Extract customer's worries about future employment prospects related to course.…" at bounding box center [644, 477] width 392 height 219
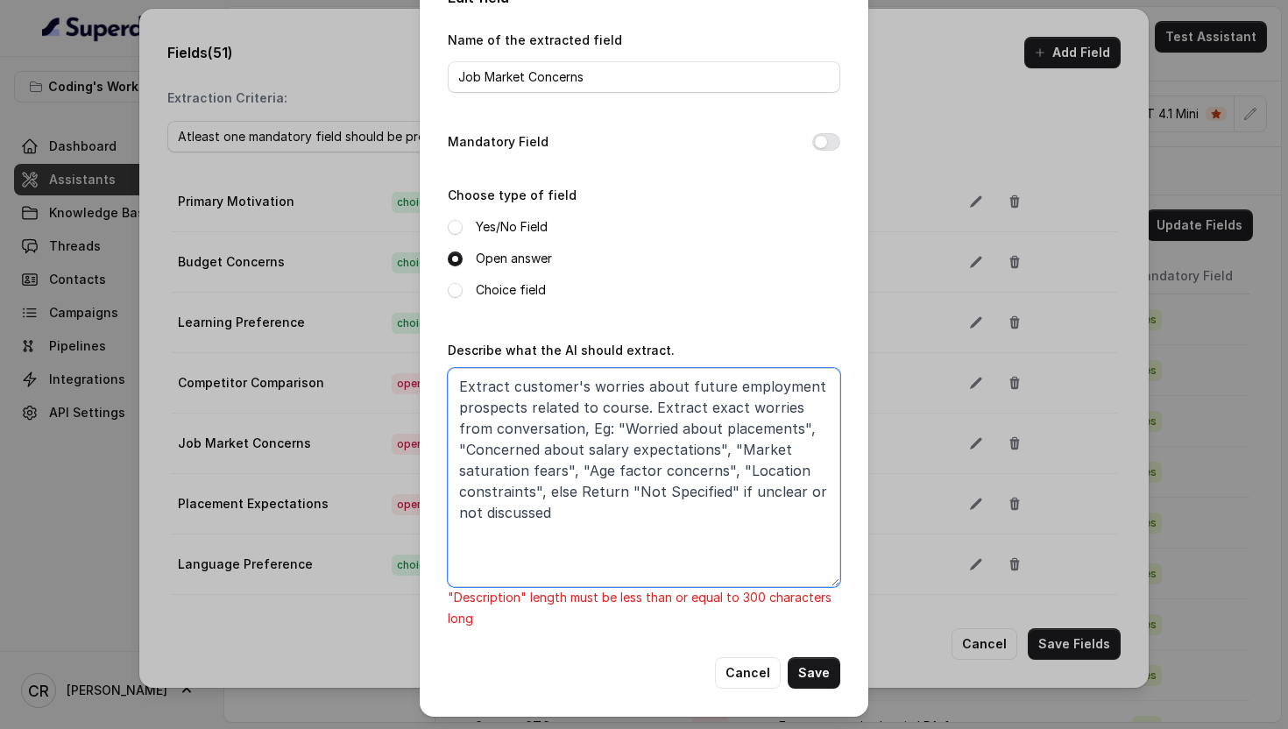
click at [598, 491] on textarea "Extract customer's worries about future employment prospects related to course.…" at bounding box center [644, 477] width 392 height 219
click at [602, 511] on textarea "Extract customer's worries about future employment prospects related to course.…" at bounding box center [644, 477] width 392 height 219
click at [775, 425] on textarea "Extract customer's worries about future employment prospects related to course.…" at bounding box center [644, 477] width 392 height 219
click at [728, 470] on textarea "Extract customer's worries about future employment prospects related to course.…" at bounding box center [644, 477] width 392 height 219
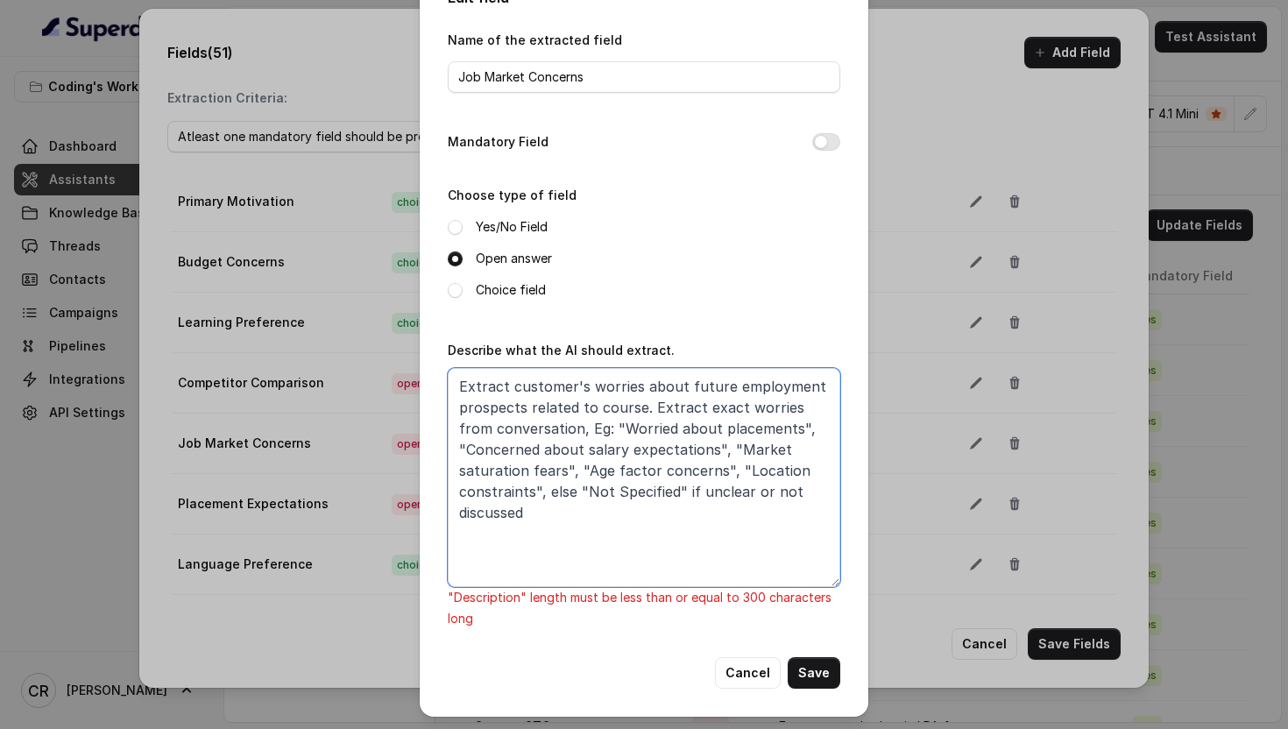
click at [576, 470] on textarea "Extract customer's worries about future employment prospects related to course.…" at bounding box center [644, 477] width 392 height 219
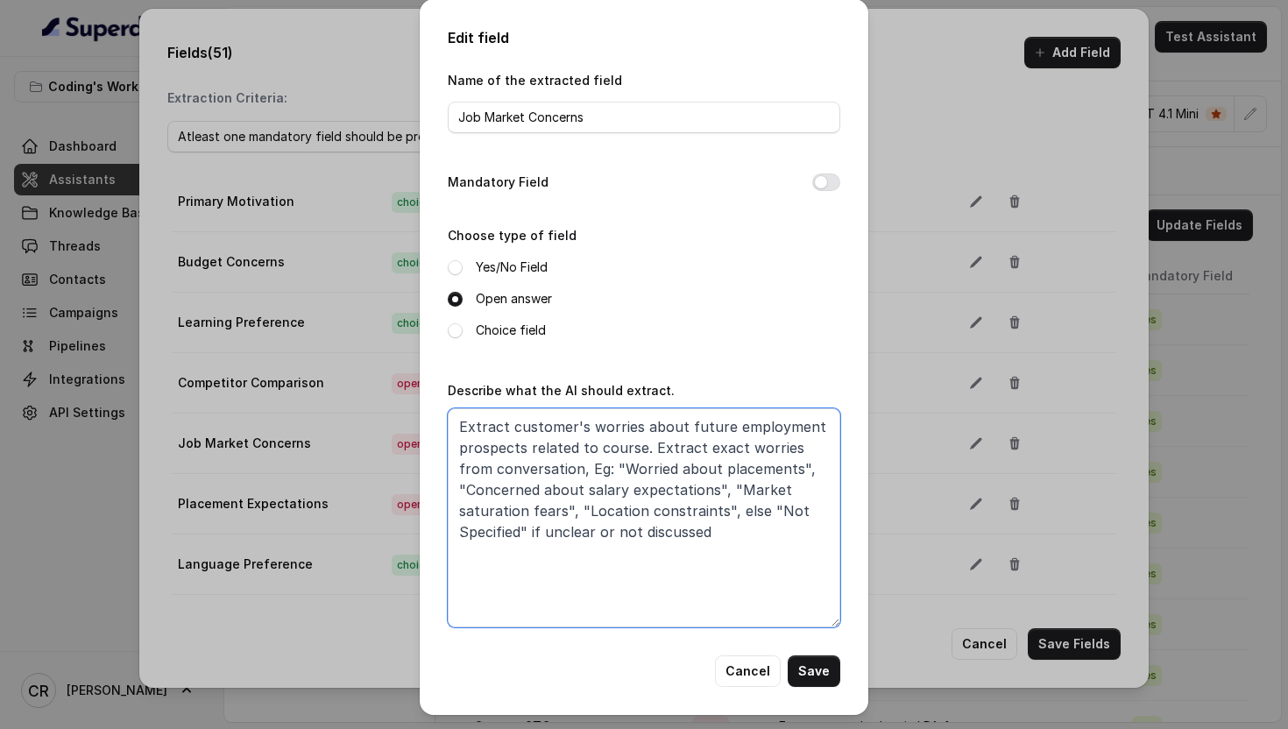
scroll to position [0, 0]
click at [749, 555] on textarea "Extract customer's worries about future employment prospects related to course.…" at bounding box center [644, 518] width 392 height 219
type textarea "Extract customer's worries about future employment prospects related to course.…"
click at [815, 184] on button "Mandatory Field" at bounding box center [826, 183] width 28 height 18
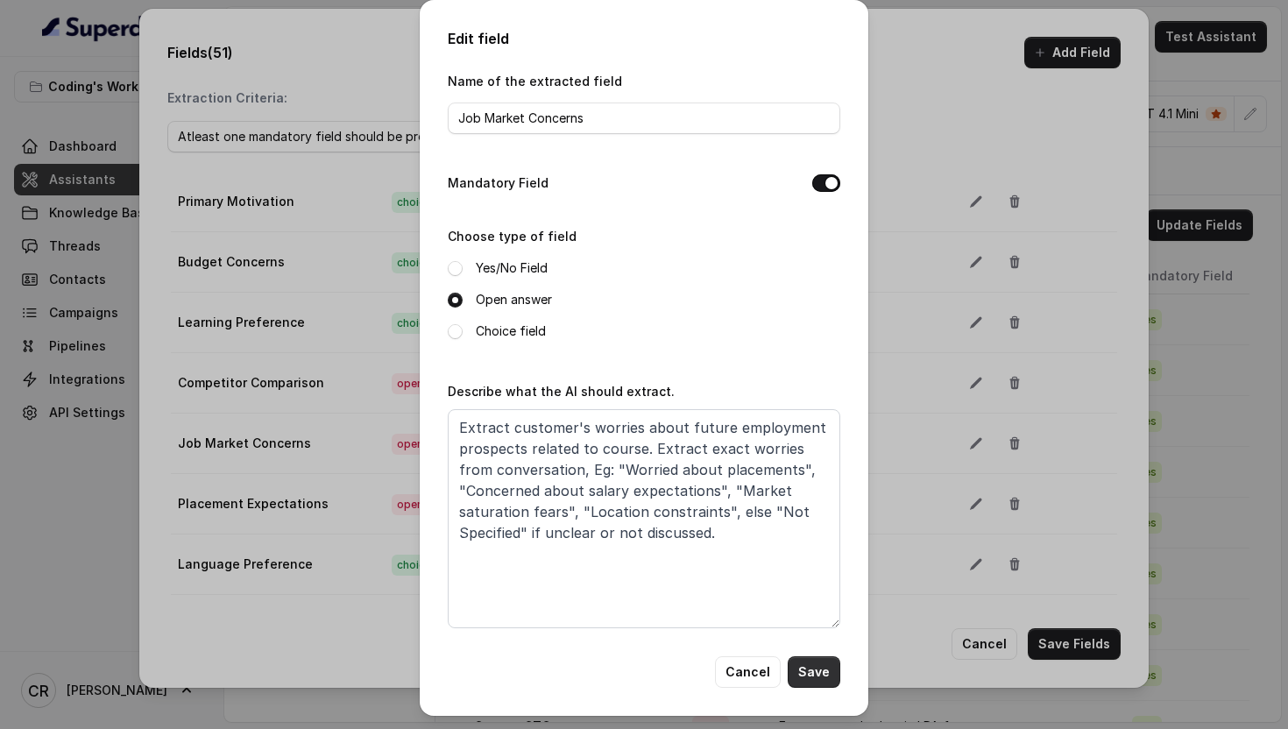
click at [817, 672] on button "Save" at bounding box center [813, 672] width 53 height 32
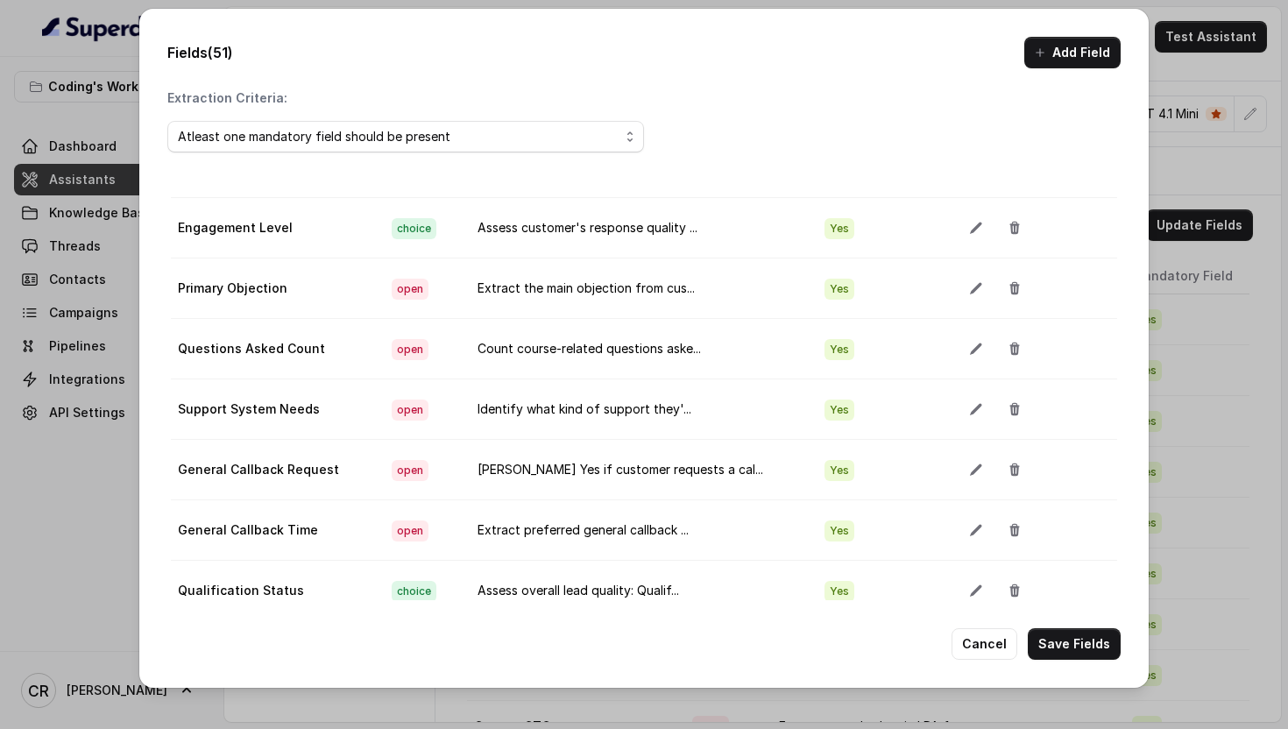
scroll to position [1303, 0]
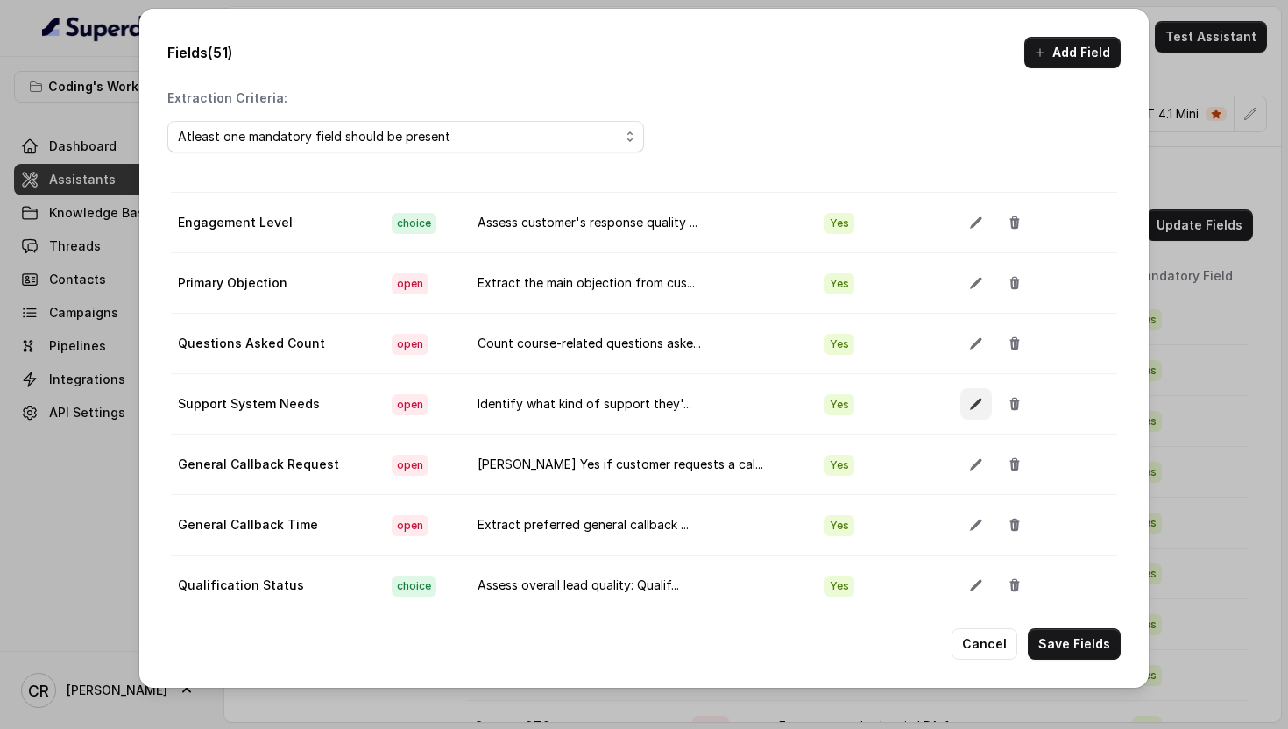
click at [970, 407] on icon "button" at bounding box center [975, 404] width 11 height 11
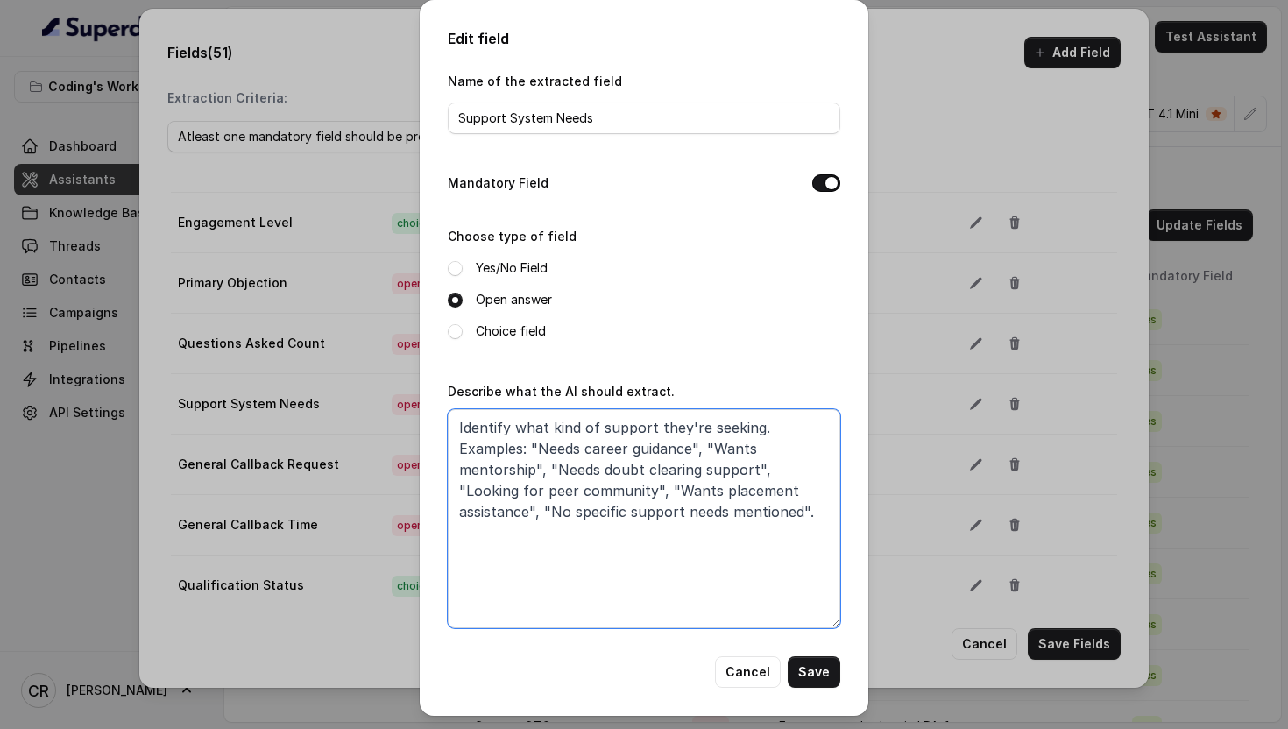
click at [754, 428] on textarea "Identify what kind of support they're seeking. Examples: "Needs career guidance…" at bounding box center [644, 518] width 392 height 219
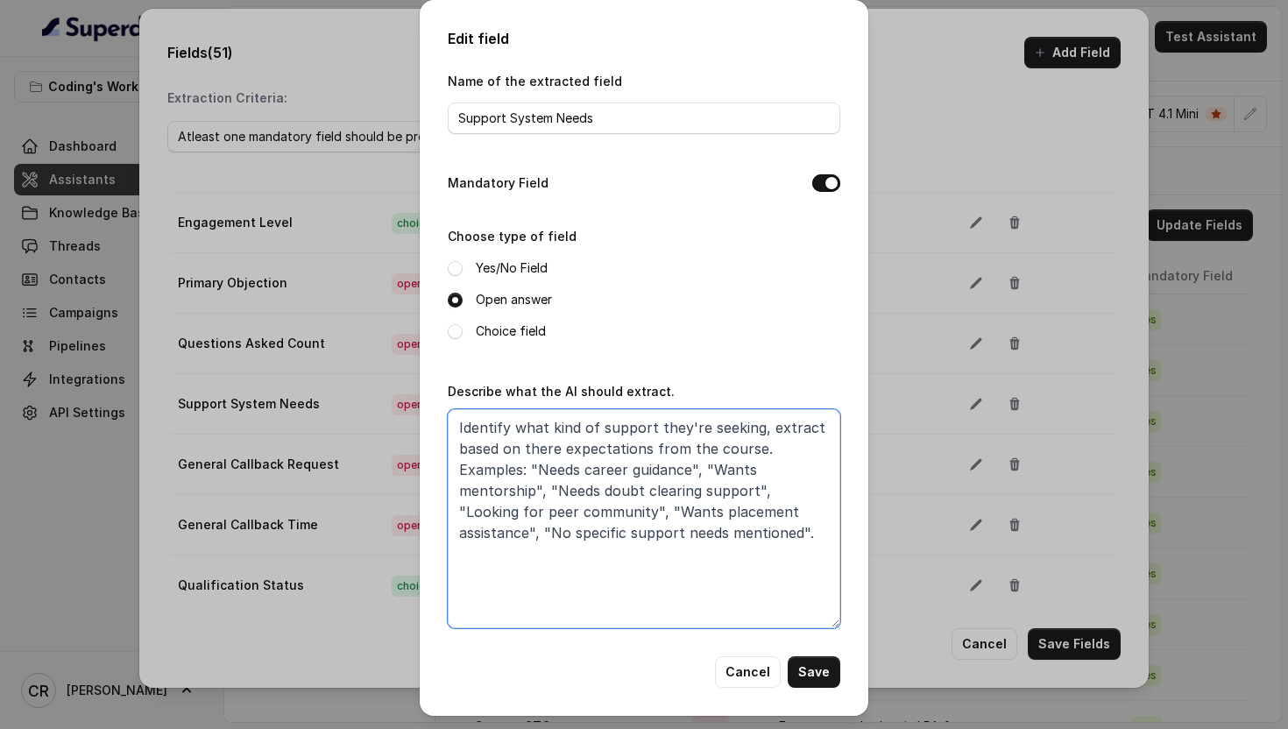
click at [565, 448] on textarea "Identify what kind of support they're seeking, extract based on there expectati…" at bounding box center [644, 518] width 392 height 219
click at [811, 447] on textarea "Identify what kind of support they're seeking, extract based on there primary e…" at bounding box center [644, 518] width 392 height 219
click at [823, 445] on textarea "Identify what kind of support they're seeking, extract based on there primary e…" at bounding box center [644, 518] width 392 height 219
click at [763, 533] on textarea "Identify what kind of support they're seeking, extract based on there primary e…" at bounding box center [644, 518] width 392 height 219
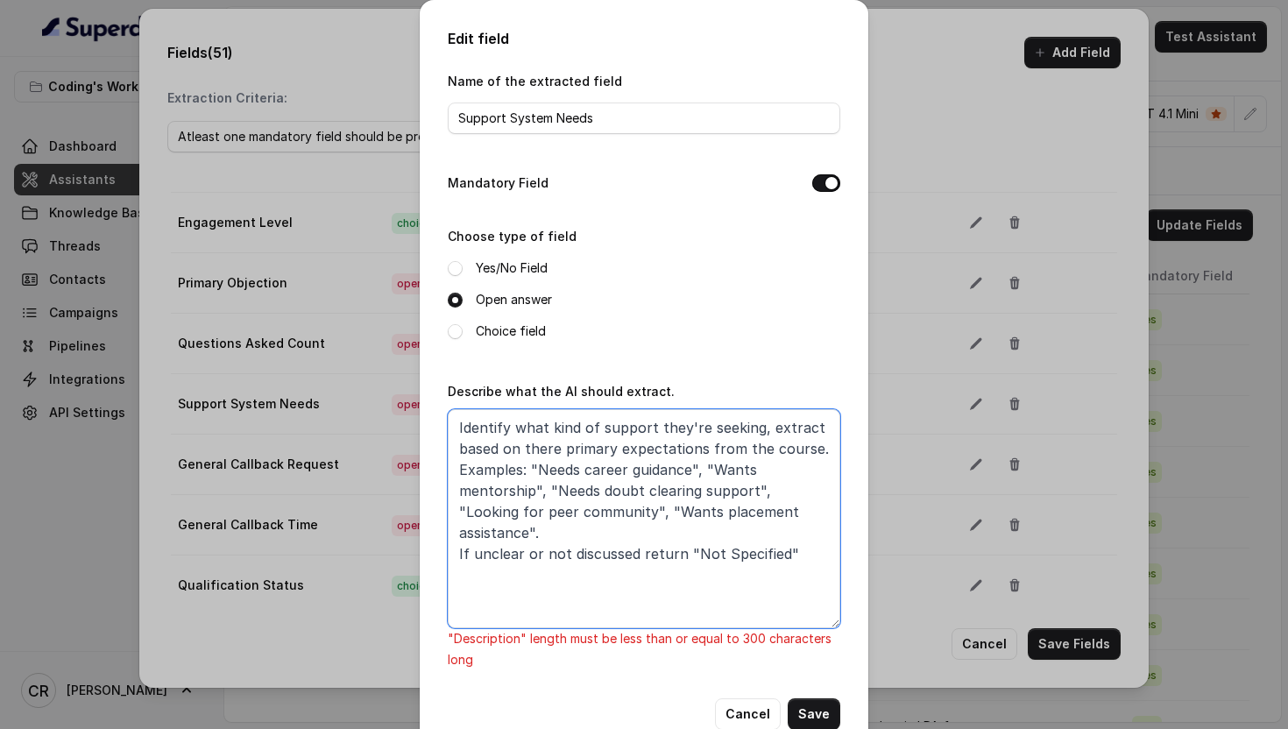
click at [653, 533] on textarea "Identify what kind of support they're seeking, extract based on there primary e…" at bounding box center [644, 518] width 392 height 219
click at [803, 526] on textarea "Identify what kind of support they're seeking, extract based on there primary e…" at bounding box center [644, 518] width 392 height 219
click at [602, 506] on textarea "Identify what kind of support they're seeking, extract based on there primary e…" at bounding box center [644, 518] width 392 height 219
click at [761, 491] on textarea "Identify what kind of support they're seeking, extract based on there primary e…" at bounding box center [644, 518] width 392 height 219
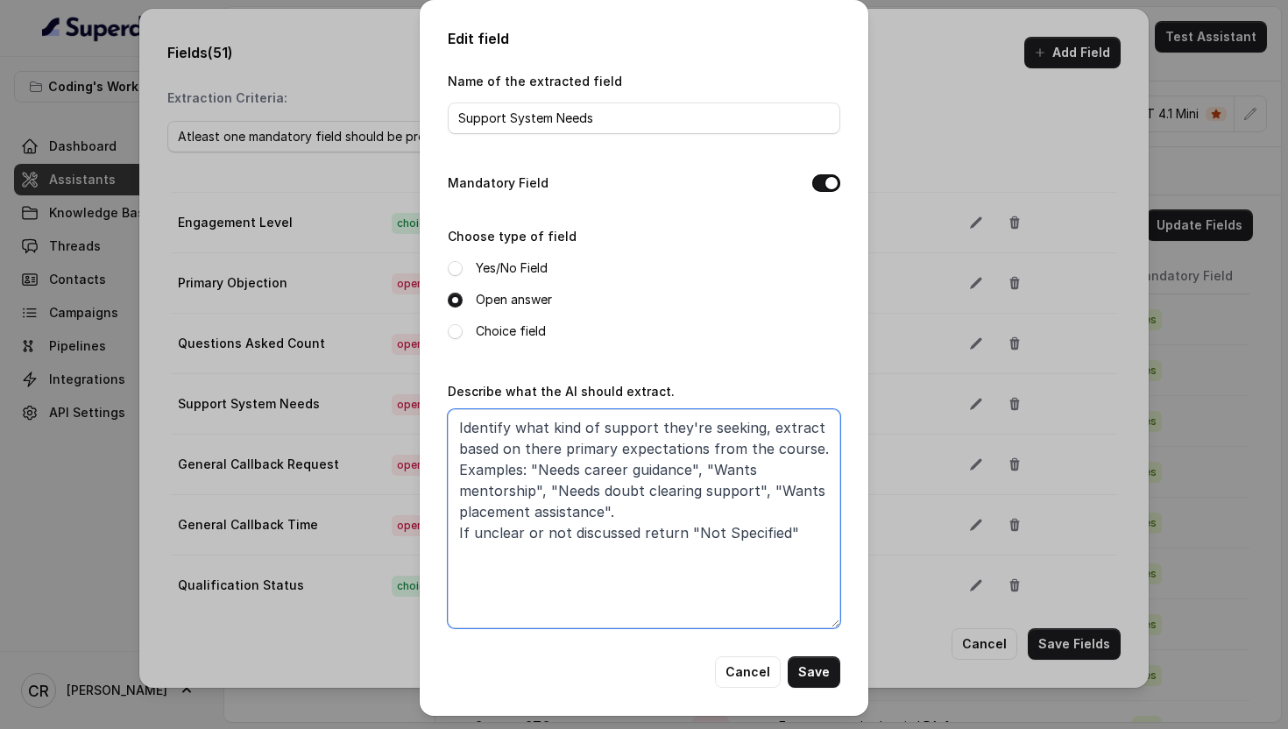
click at [660, 515] on textarea "Identify what kind of support they're seeking, extract based on there primary e…" at bounding box center [644, 518] width 392 height 219
click at [738, 536] on textarea "Identify what kind of support they're seeking, extract based on there primary e…" at bounding box center [644, 518] width 392 height 219
click at [730, 556] on textarea "Identify what kind of support they're seeking, extract based on there primary e…" at bounding box center [644, 518] width 392 height 219
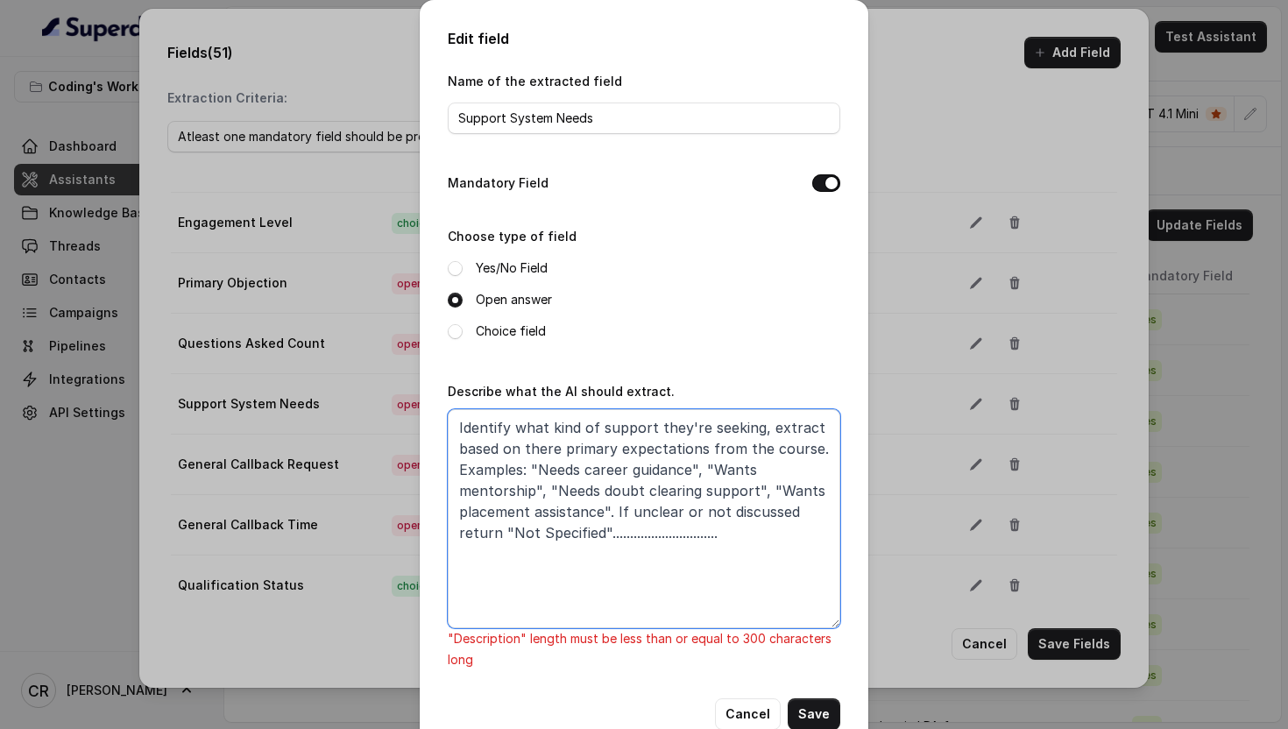
click at [605, 529] on textarea "Identify what kind of support they're seeking, extract based on there primary e…" at bounding box center [644, 518] width 392 height 219
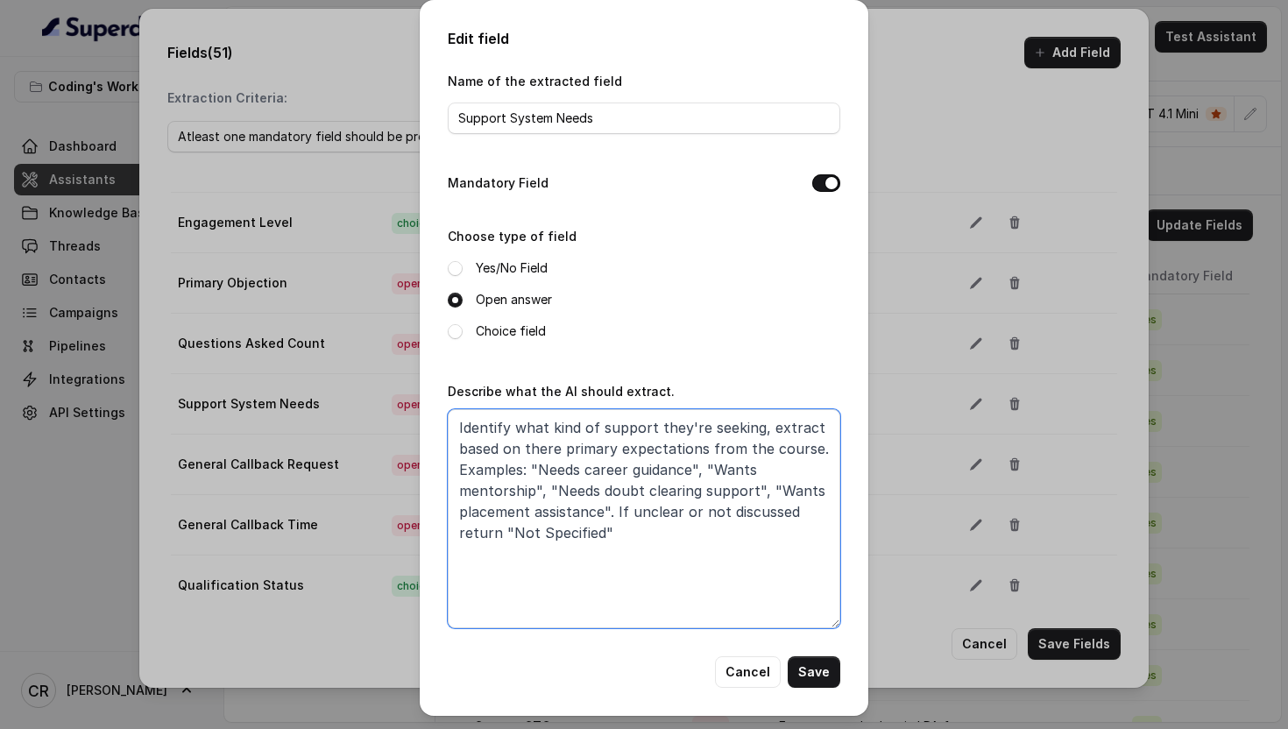
click at [810, 447] on textarea "Identify what kind of support they're seeking, extract based on there primary e…" at bounding box center [644, 518] width 392 height 219
click at [543, 446] on textarea "Identify what kind of support they're seeking, extract based on there primary e…" at bounding box center [644, 518] width 392 height 219
click at [804, 445] on textarea "Identify what kind of support they're seeking, extract based on their primary e…" at bounding box center [644, 518] width 392 height 219
click at [749, 568] on textarea "Identify what kind of support they're seeking, extract based on their primary e…" at bounding box center [644, 518] width 392 height 219
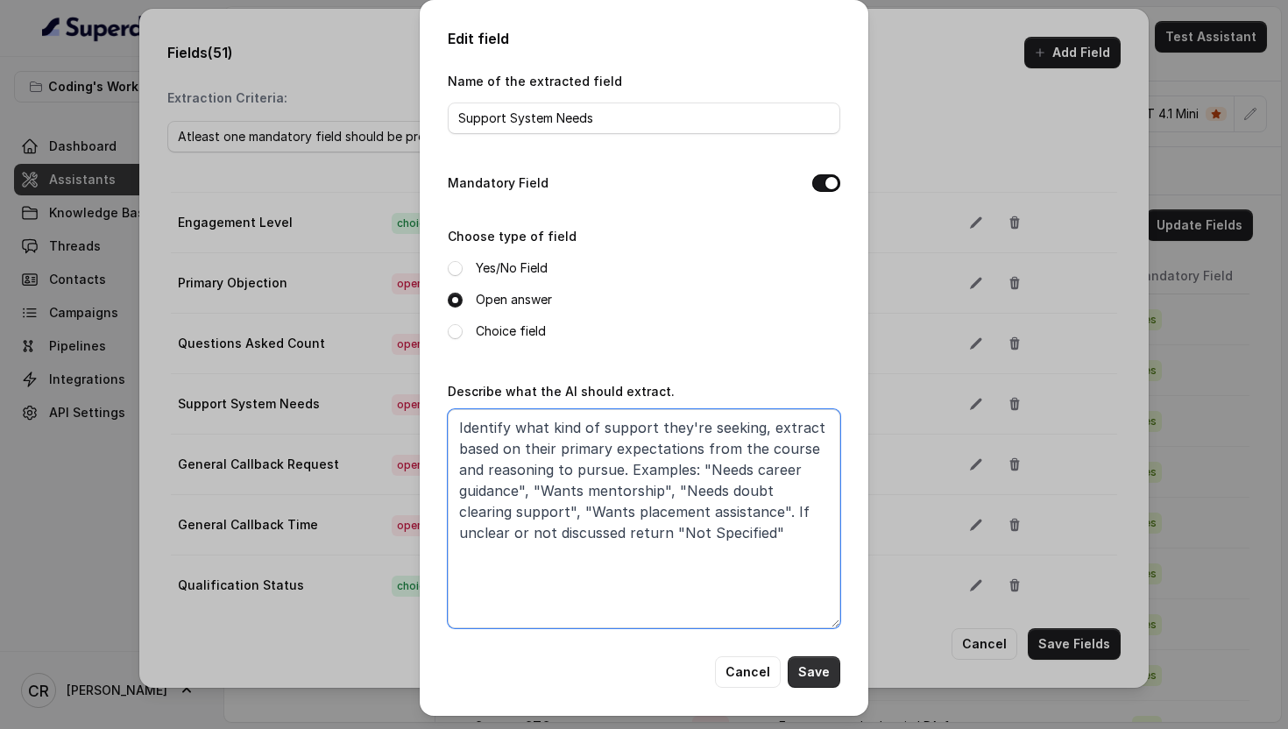
type textarea "Identify what kind of support they're seeking, extract based on their primary e…"
click at [814, 668] on button "Save" at bounding box center [813, 672] width 53 height 32
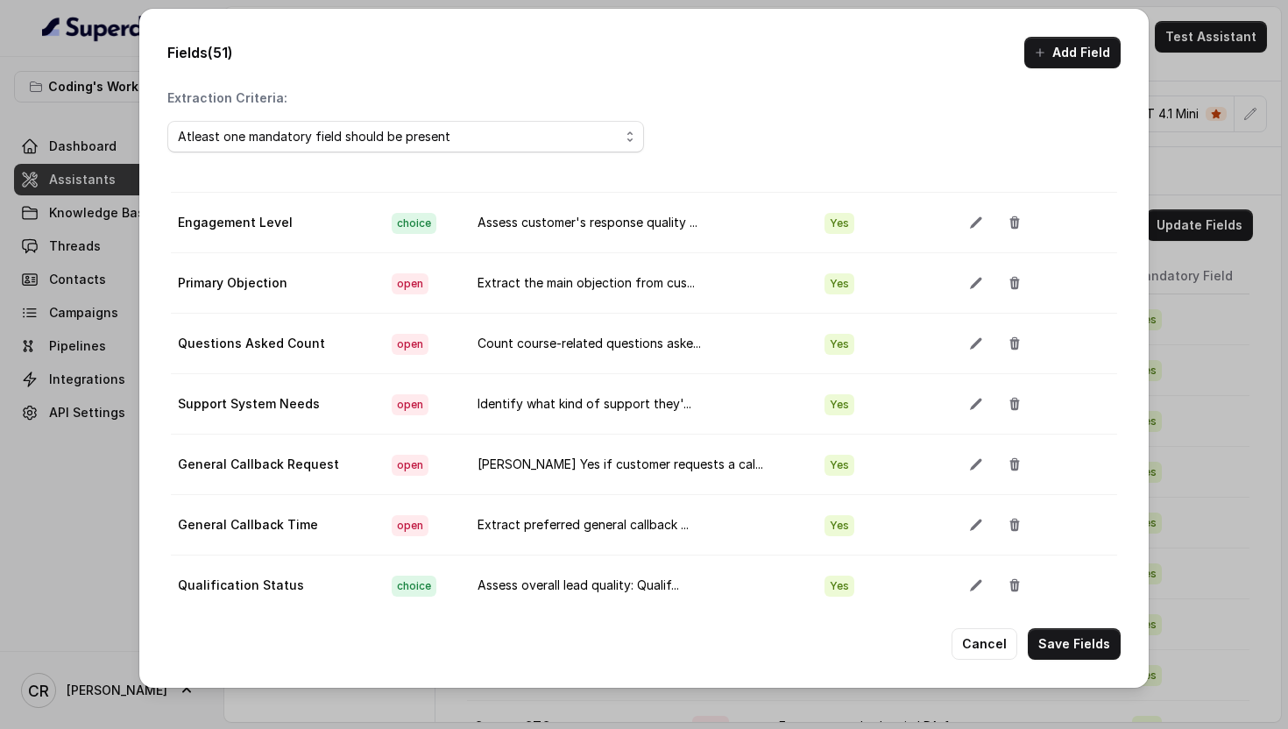
scroll to position [1627, 0]
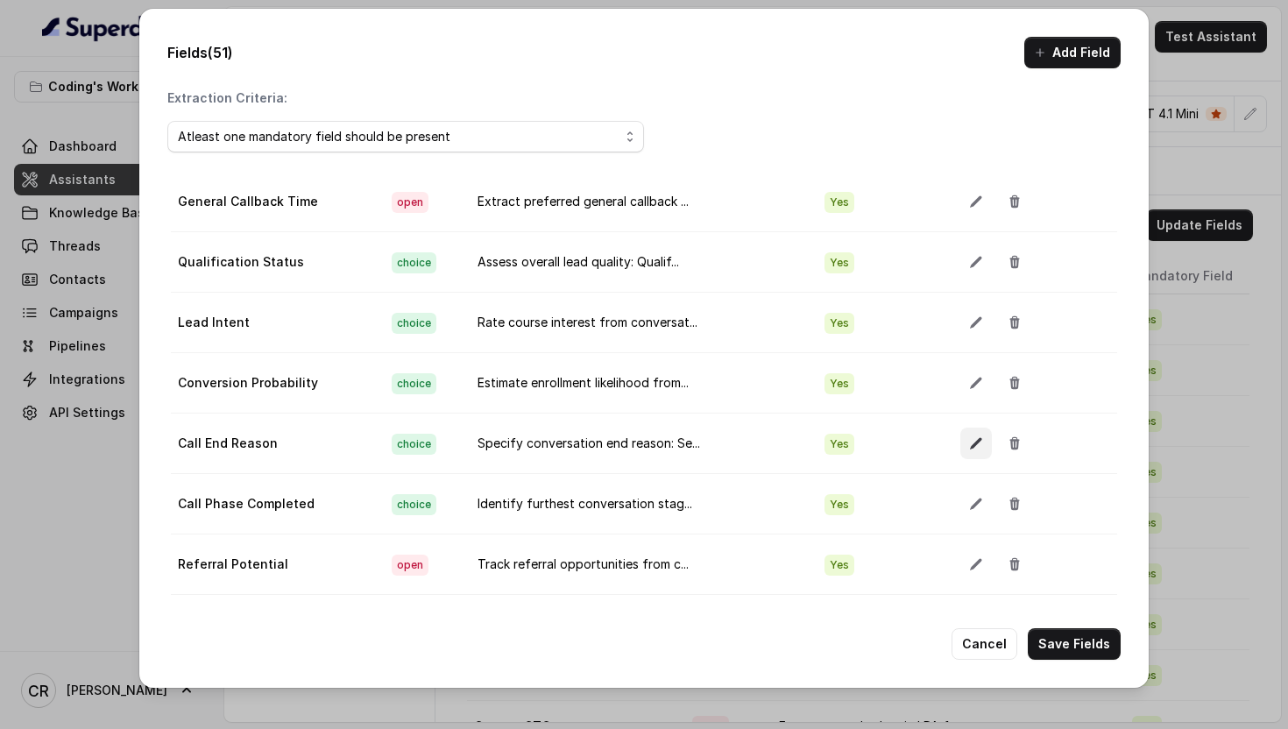
click at [970, 438] on button "button" at bounding box center [976, 443] width 32 height 32
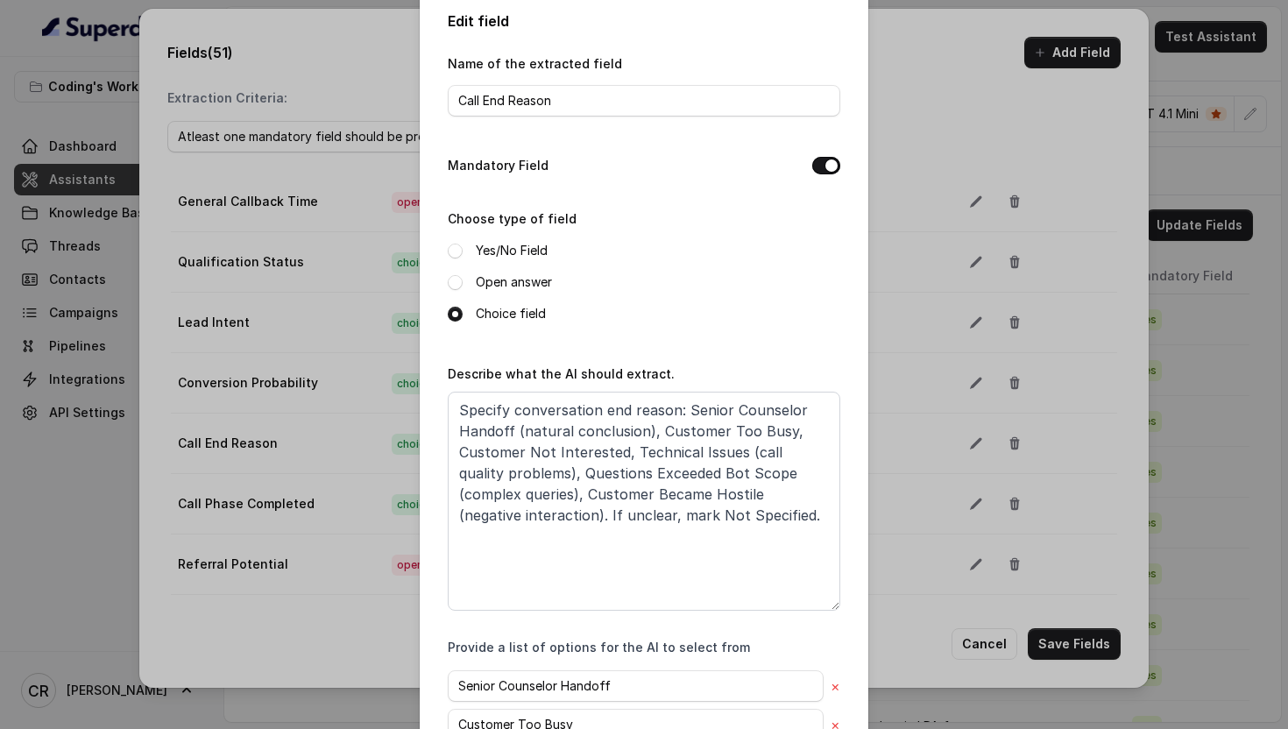
scroll to position [0, 0]
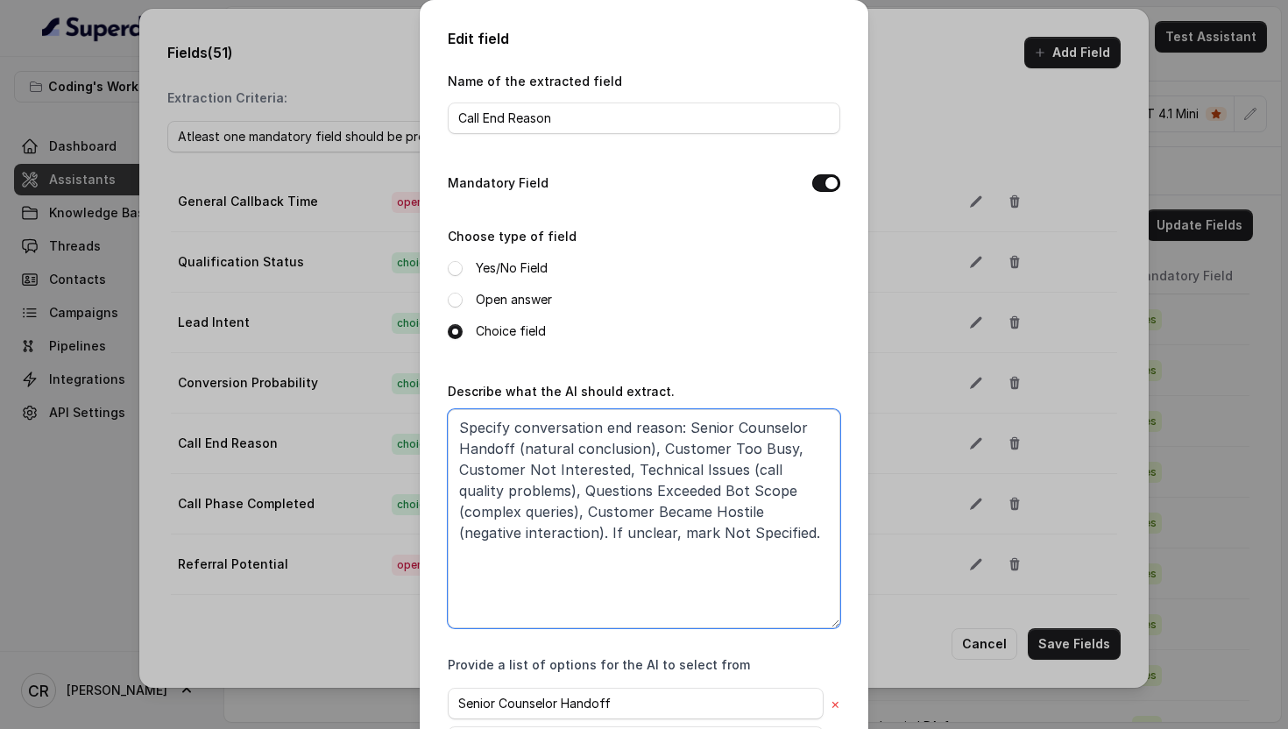
click at [673, 427] on textarea "Specify conversation end reason: Senior Counselor Handoff (natural conclusion),…" at bounding box center [644, 518] width 392 height 219
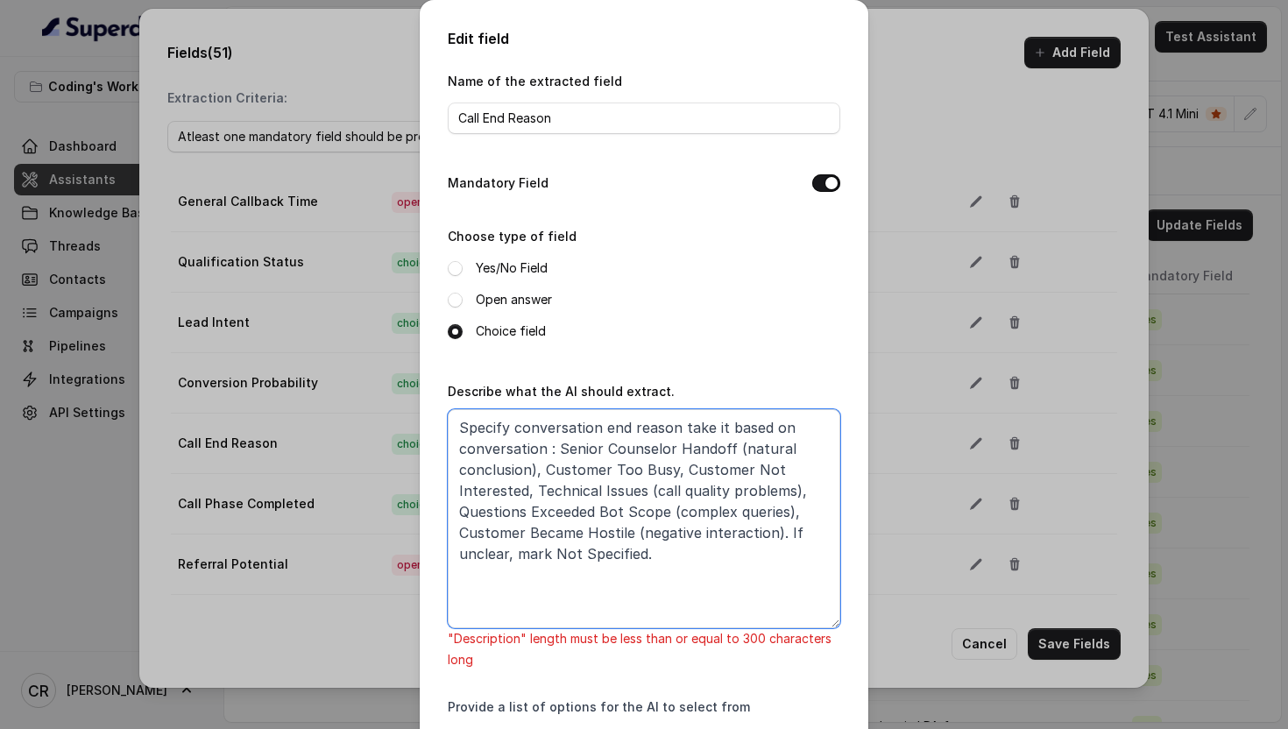
click at [688, 432] on textarea "Specify conversation end reason take it based on conversation : Senior Counselo…" at bounding box center [644, 518] width 392 height 219
click at [809, 426] on textarea "Specify conversation end reason derive it based on conversation : Senior Counse…" at bounding box center [644, 518] width 392 height 219
click at [604, 450] on textarea "Specify conversation end reason derive it based on multiple conversation : Seni…" at bounding box center [644, 518] width 392 height 219
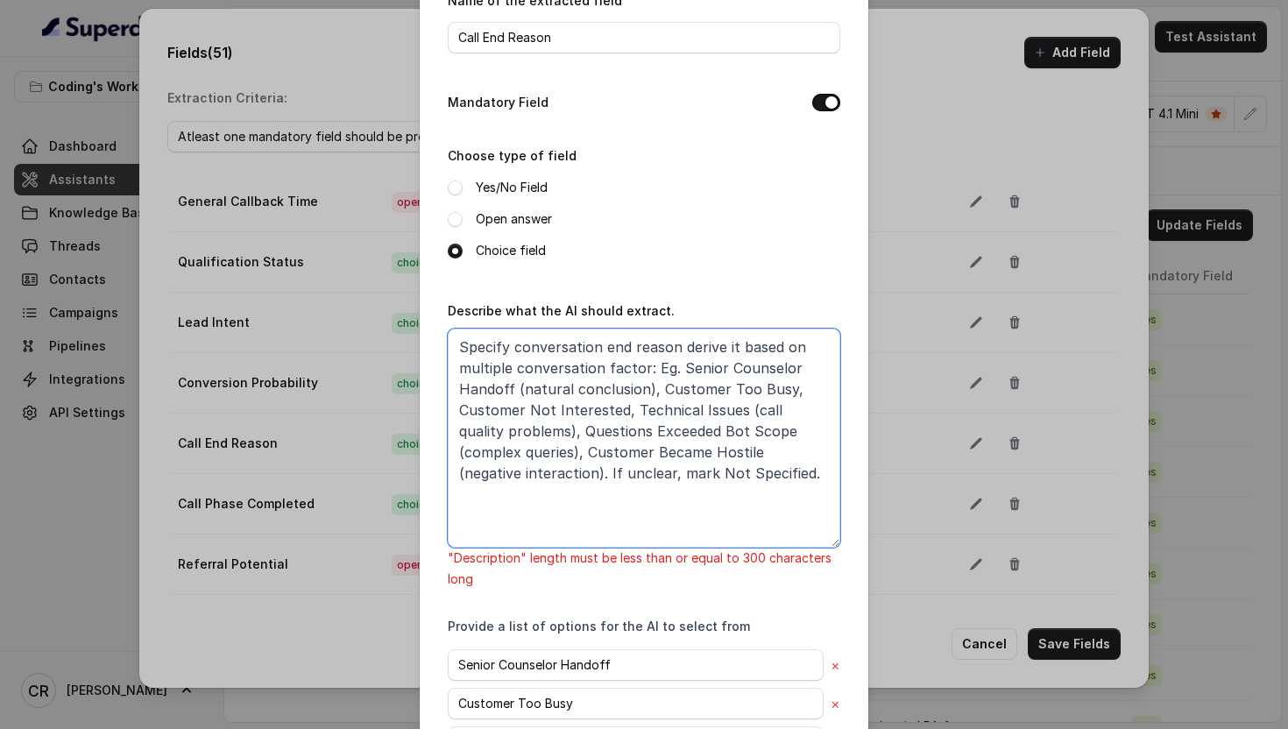
scroll to position [94, 0]
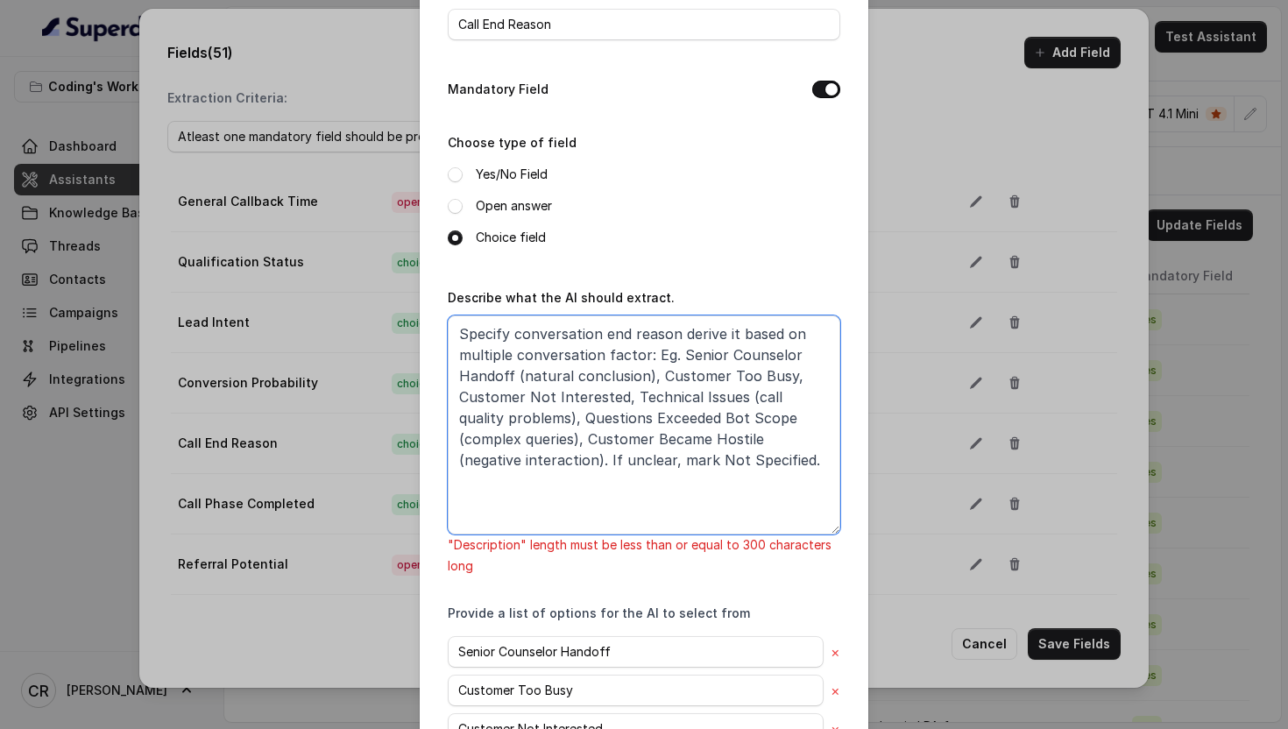
click at [793, 377] on textarea "Specify conversation end reason derive it based on multiple conversation factor…" at bounding box center [644, 424] width 392 height 219
click at [628, 399] on textarea "Specify conversation end reason derive it based on multiple conversation factor…" at bounding box center [644, 424] width 392 height 219
click at [665, 397] on textarea "Specify conversation end reason derive it based on multiple conversation factor…" at bounding box center [644, 424] width 392 height 219
click at [812, 399] on textarea "Specify conversation end reason derive it based on multiple conversation factor…" at bounding box center [644, 424] width 392 height 219
click at [540, 414] on textarea "Specify conversation end reason derive it based on multiple conversation factor…" at bounding box center [644, 424] width 392 height 219
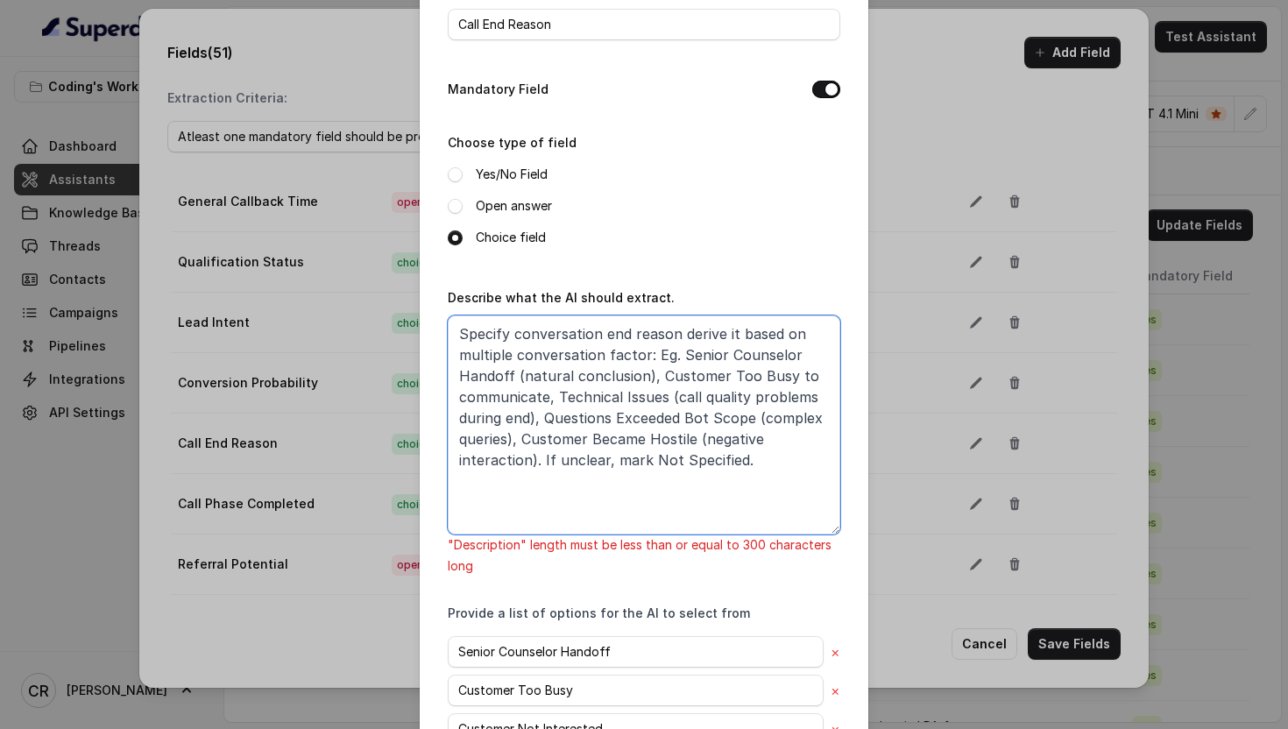
click at [519, 439] on textarea "Specify conversation end reason derive it based on multiple conversation factor…" at bounding box center [644, 424] width 392 height 219
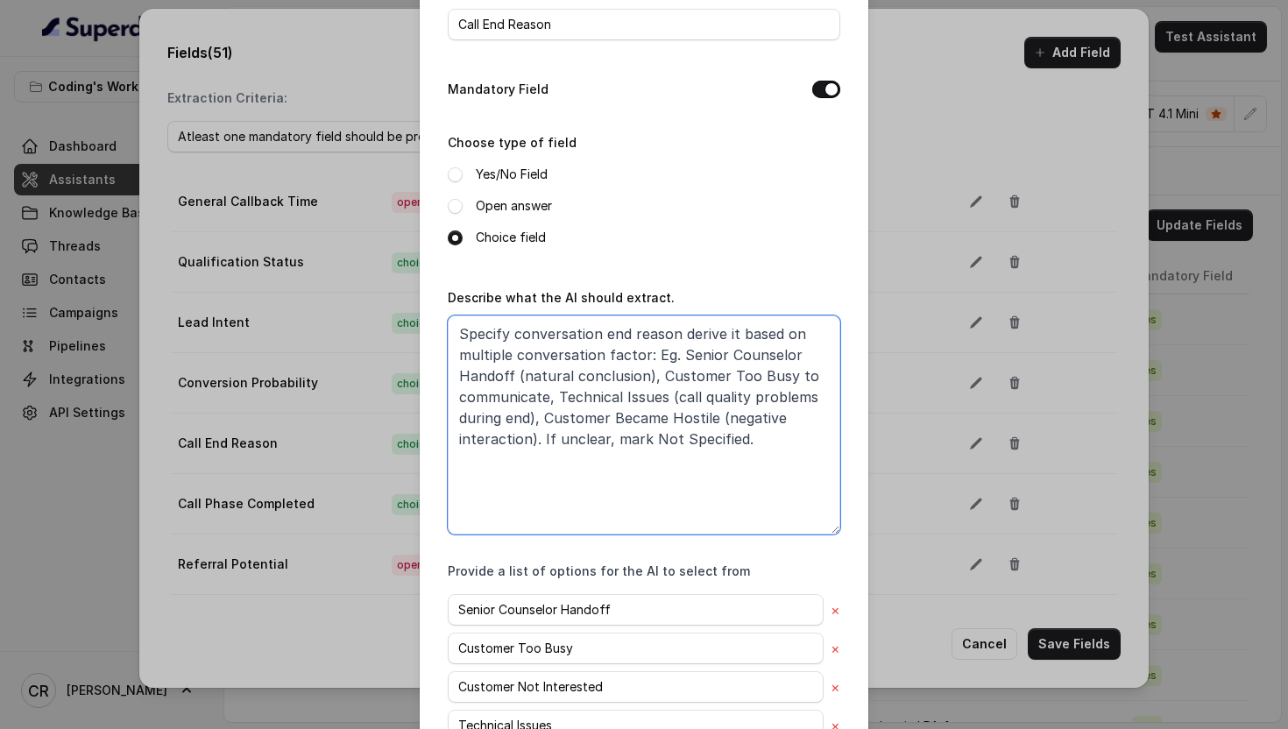
click at [652, 433] on textarea "Specify conversation end reason derive it based on multiple conversation factor…" at bounding box center [644, 424] width 392 height 219
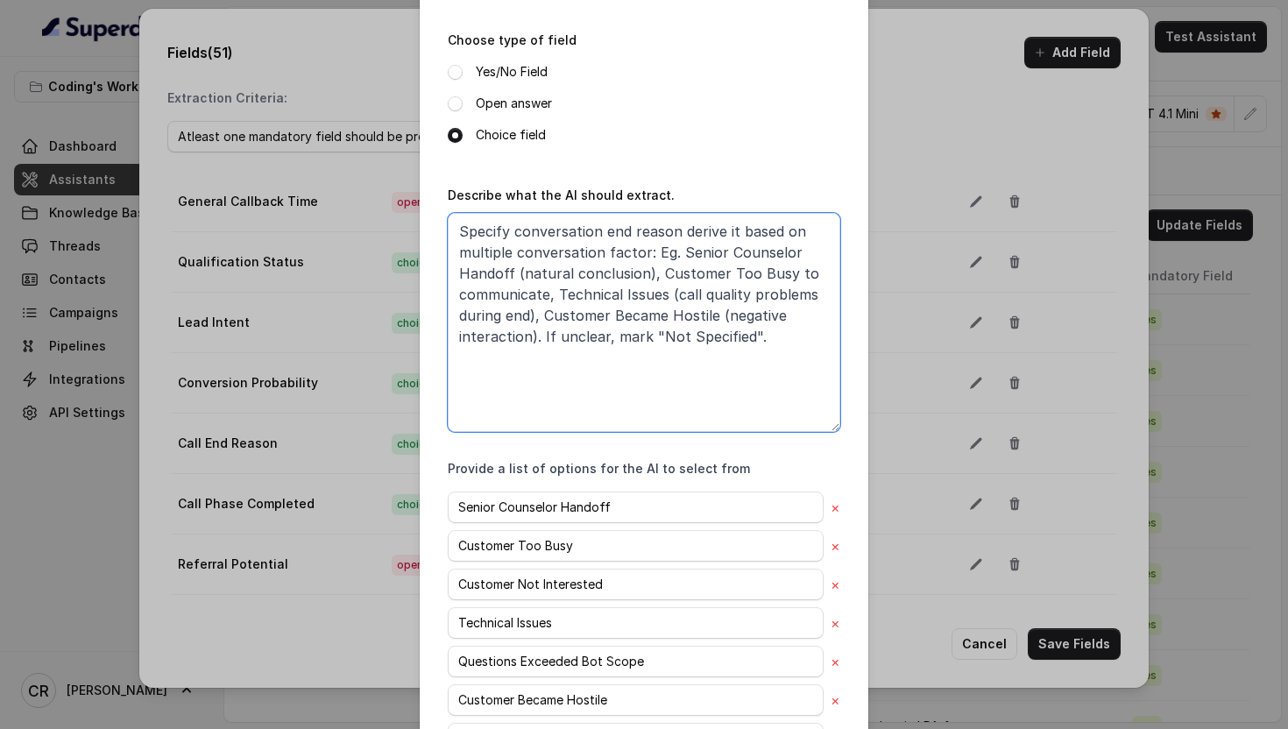
scroll to position [152, 0]
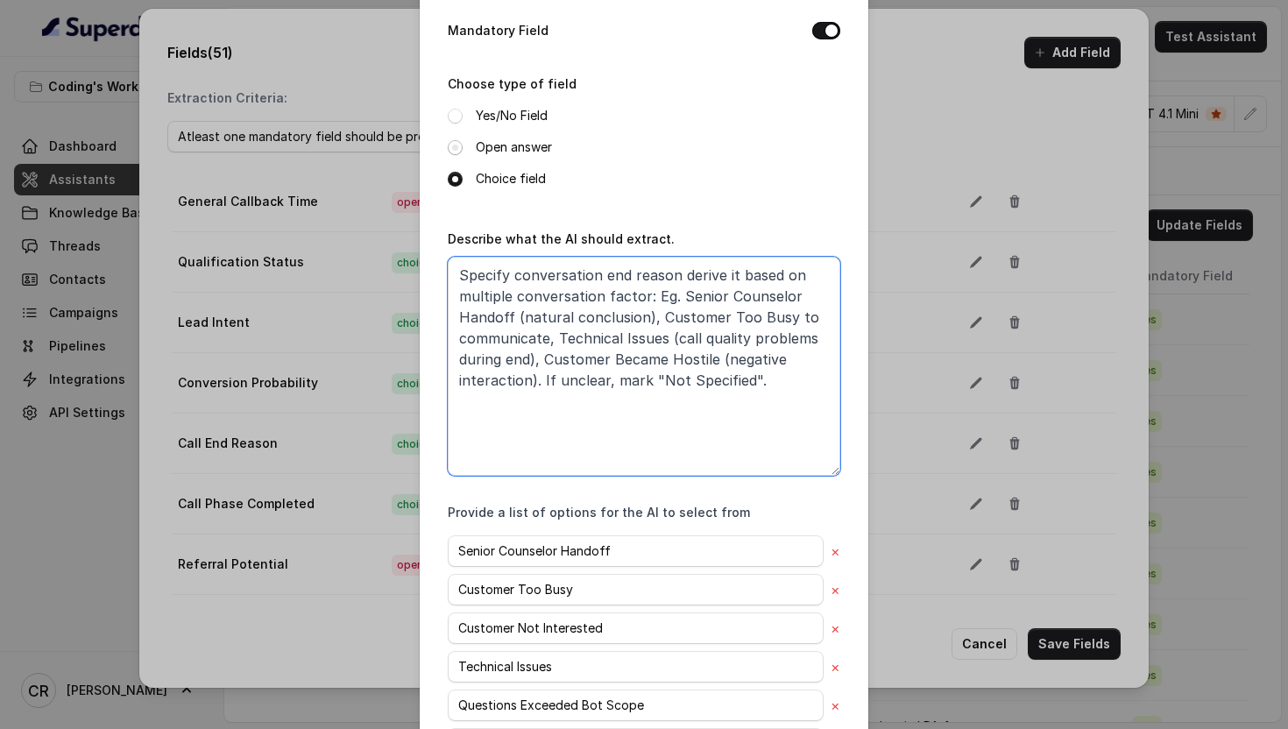
type textarea "Specify conversation end reason derive it based on multiple conversation factor…"
click at [460, 146] on span at bounding box center [455, 147] width 15 height 15
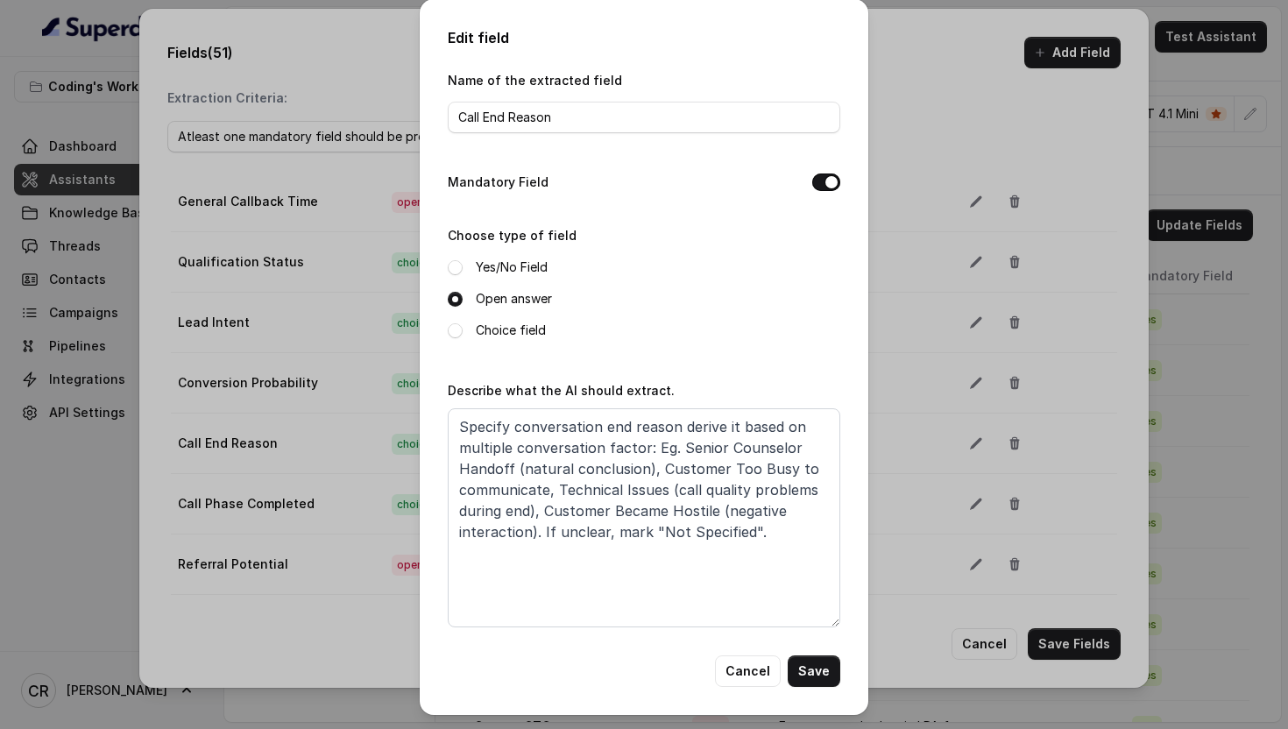
scroll to position [0, 0]
click at [814, 674] on button "Save" at bounding box center [813, 672] width 53 height 32
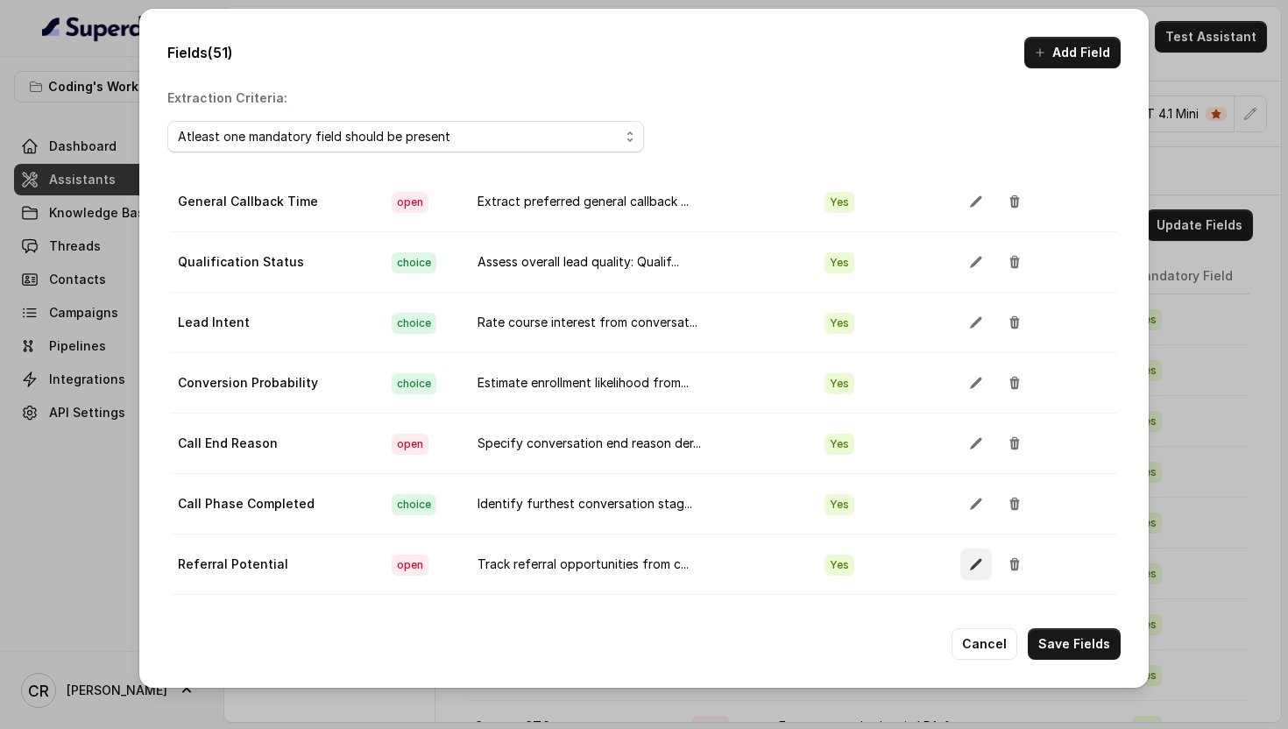
click at [969, 558] on icon "button" at bounding box center [976, 564] width 14 height 14
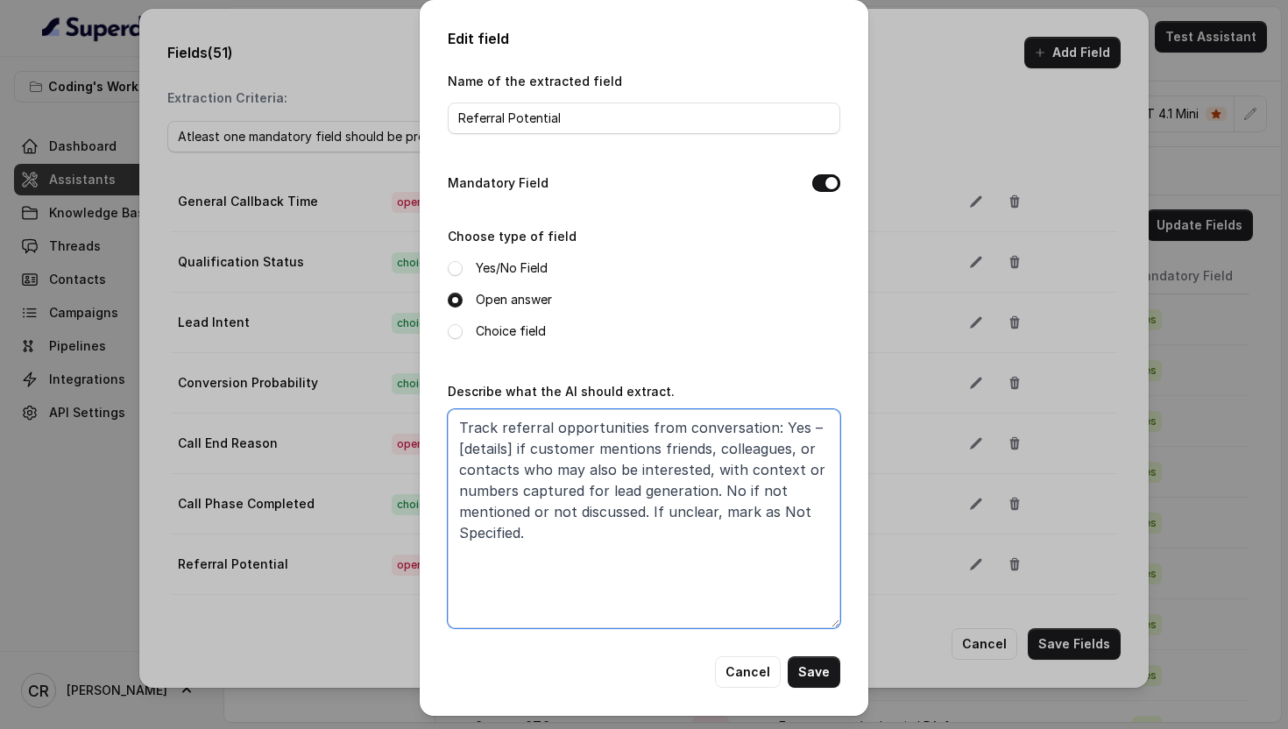
click at [768, 428] on textarea "Track referral opportunities from conversation: Yes – [details] if customer men…" at bounding box center [644, 518] width 392 height 219
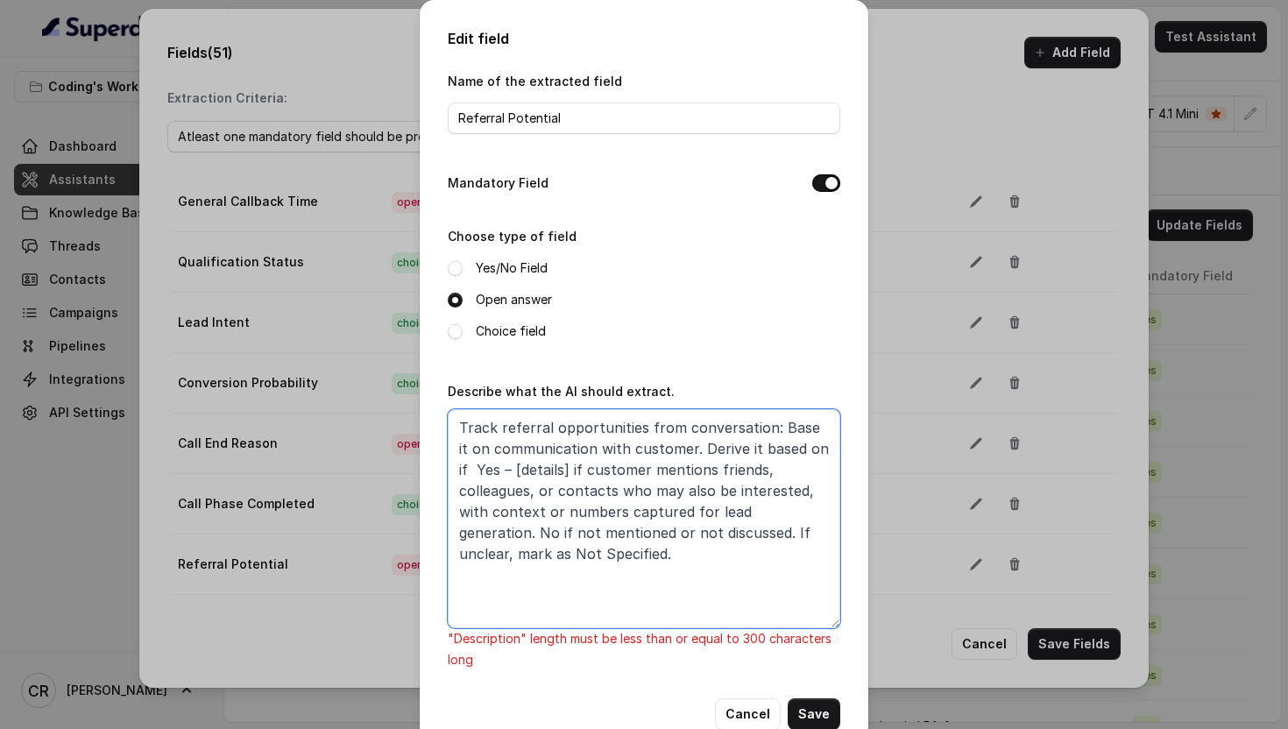
click at [555, 465] on textarea "Track referral opportunities from conversation: Base it on communication with c…" at bounding box center [644, 518] width 392 height 219
click at [810, 488] on textarea "Track referral opportunities from conversation: Base it on communication with c…" at bounding box center [644, 518] width 392 height 219
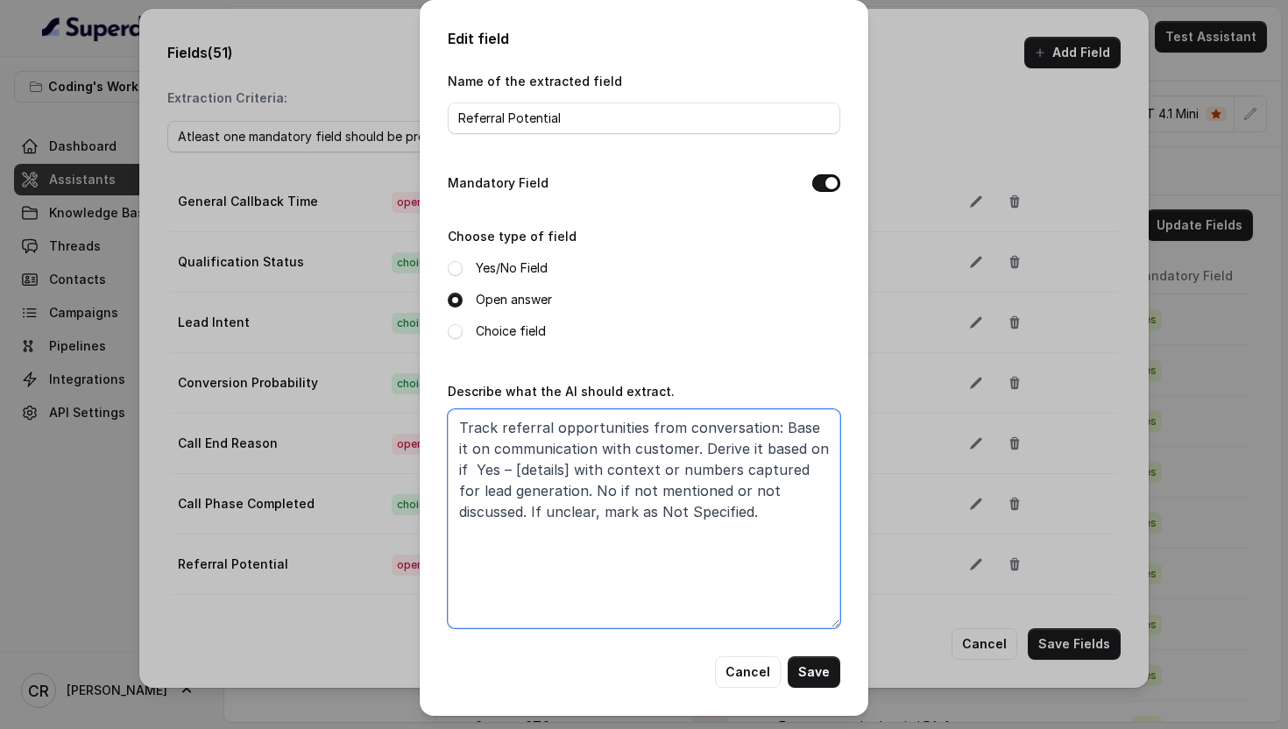
click at [823, 447] on textarea "Track referral opportunities from conversation: Base it on communication with c…" at bounding box center [644, 518] width 392 height 219
paste textarea "if customer mentions friends, colleagues, or contacts who may also be intereste…"
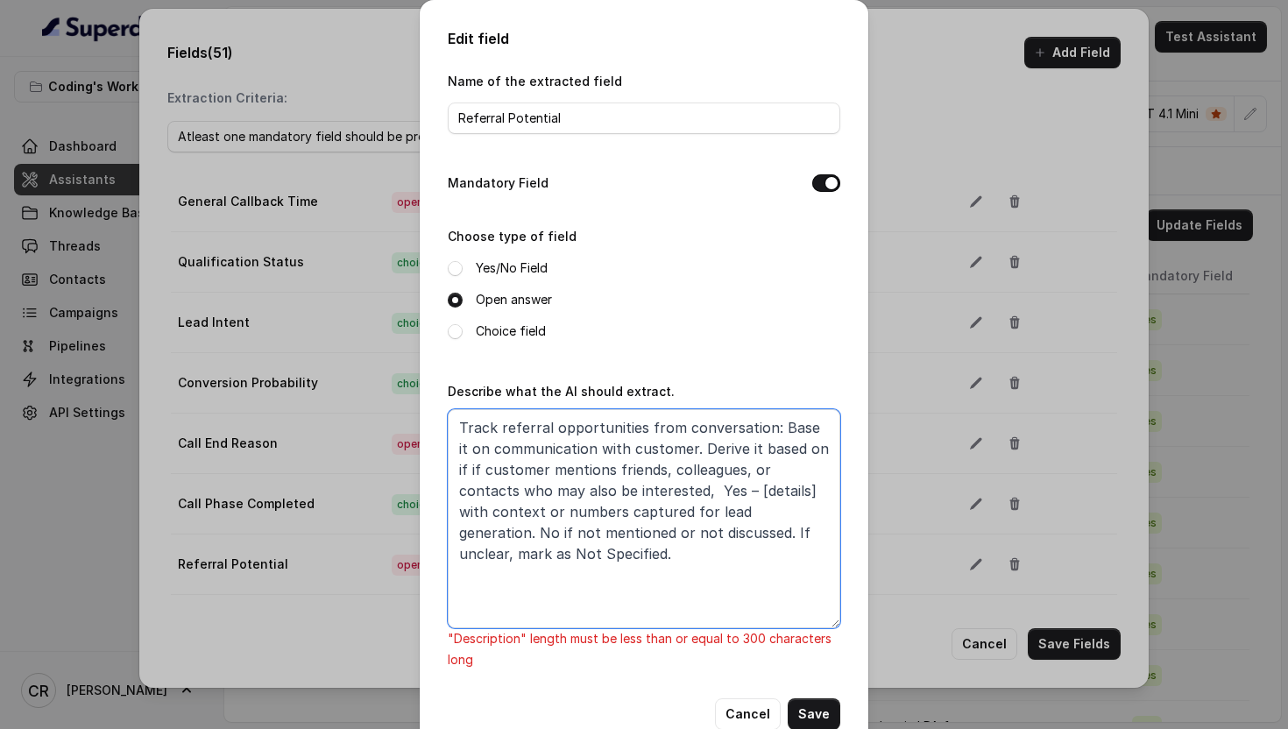
click at [468, 470] on textarea "Track referral opportunities from conversation: Base it on communication with c…" at bounding box center [644, 518] width 392 height 219
click at [530, 492] on textarea "Track referral opportunities from conversation: Base it on communication with c…" at bounding box center [644, 518] width 392 height 219
click at [540, 488] on textarea "Track referral opportunities from conversation: Base it on communication with c…" at bounding box center [644, 518] width 392 height 219
click at [518, 487] on textarea "Track referral opportunities from conversation: Base it on communication with c…" at bounding box center [644, 518] width 392 height 219
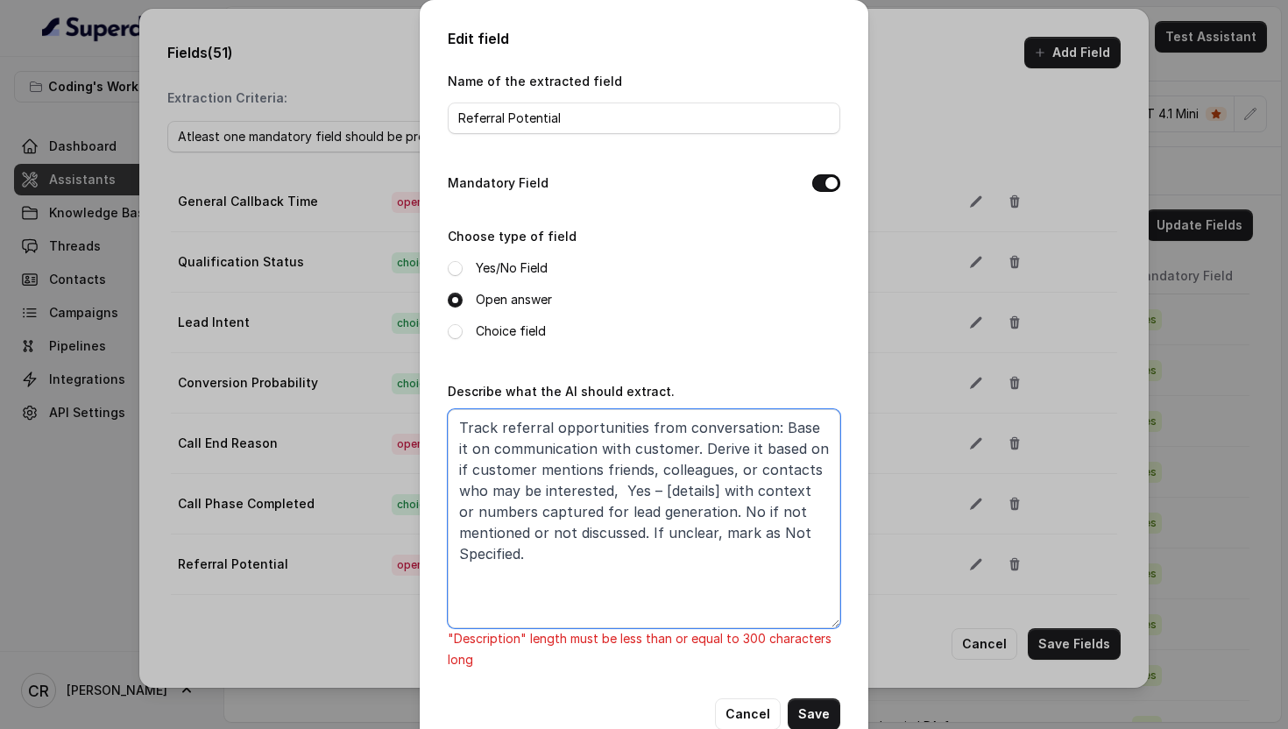
click at [490, 492] on textarea "Track referral opportunities from conversation: Base it on communication with c…" at bounding box center [644, 518] width 392 height 219
click at [538, 490] on textarea "Track referral opportunities from conversation: Base it on communication with c…" at bounding box center [644, 518] width 392 height 219
click at [612, 490] on textarea "Track referral opportunities from conversation: Base it on communication with c…" at bounding box center [644, 518] width 392 height 219
click at [674, 489] on textarea "Track referral opportunities from conversation: Base it on communication with c…" at bounding box center [644, 518] width 392 height 219
click at [613, 492] on textarea "Track referral opportunities from conversation: Base it on communication with c…" at bounding box center [644, 518] width 392 height 219
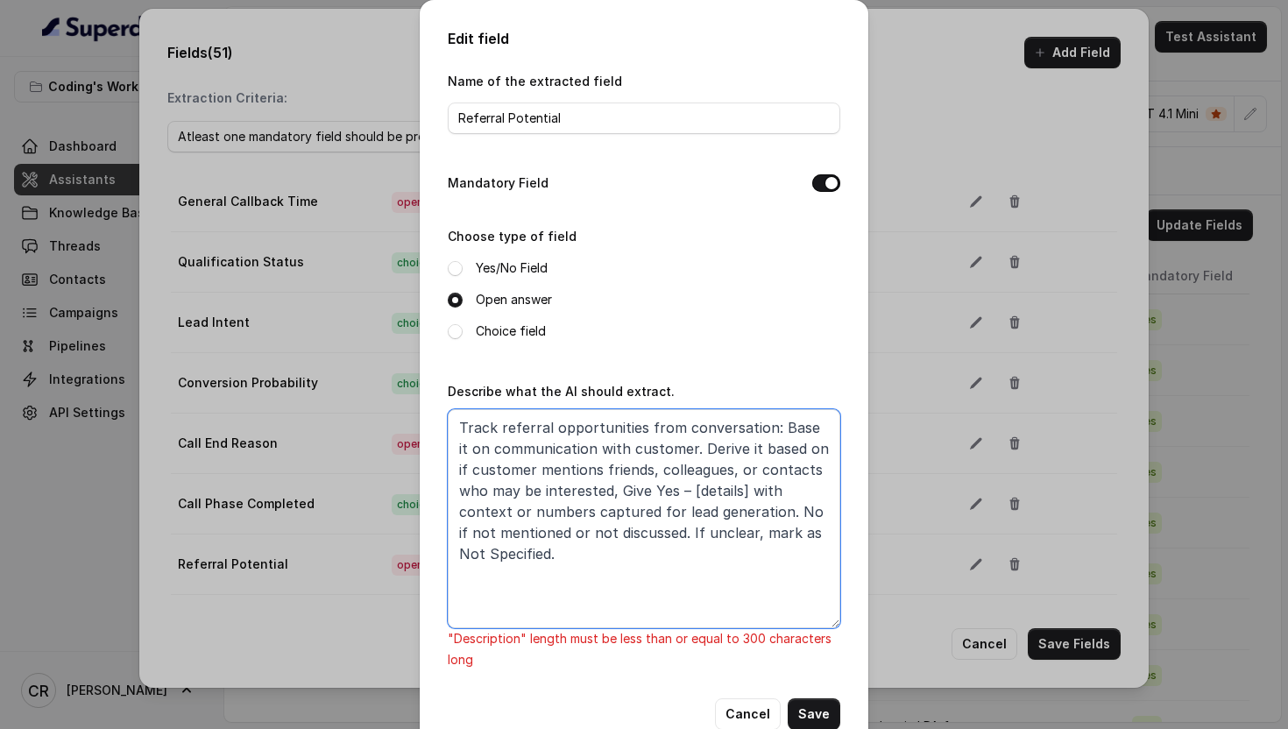
click at [651, 490] on textarea "Track referral opportunities from conversation: Base it on communication with c…" at bounding box center [644, 518] width 392 height 219
click at [677, 489] on textarea "Track referral opportunities from conversation: Base it on communication with c…" at bounding box center [644, 518] width 392 height 219
click at [714, 528] on textarea "Track referral opportunities from conversation: Base it on communication with c…" at bounding box center [644, 518] width 392 height 219
click at [655, 508] on textarea "Track referral opportunities from conversation: Base it on communication with c…" at bounding box center [644, 518] width 392 height 219
click at [692, 512] on textarea "Track referral opportunities from conversation: Base it on communication with c…" at bounding box center [644, 518] width 392 height 219
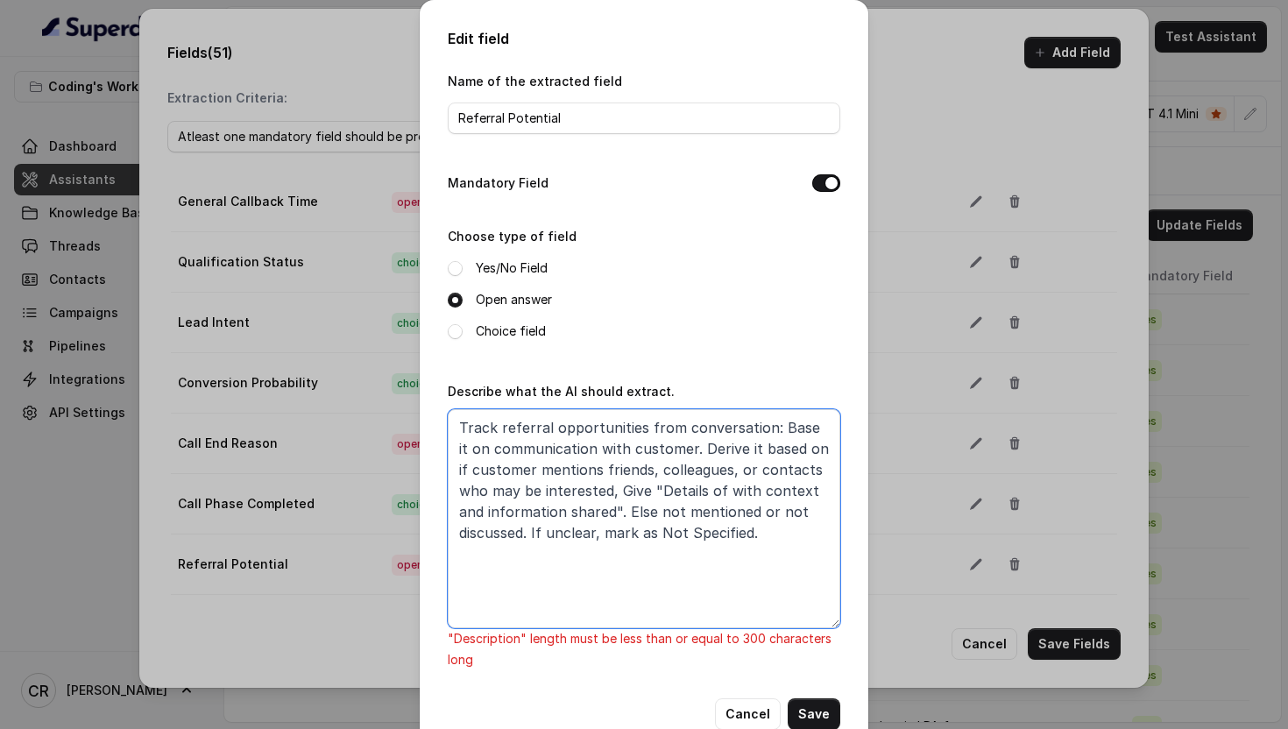
click at [526, 530] on textarea "Track referral opportunities from conversation: Base it on communication with c…" at bounding box center [644, 518] width 392 height 219
click at [603, 533] on textarea "Track referral opportunities from conversation: Base it on communication with c…" at bounding box center [644, 518] width 392 height 219
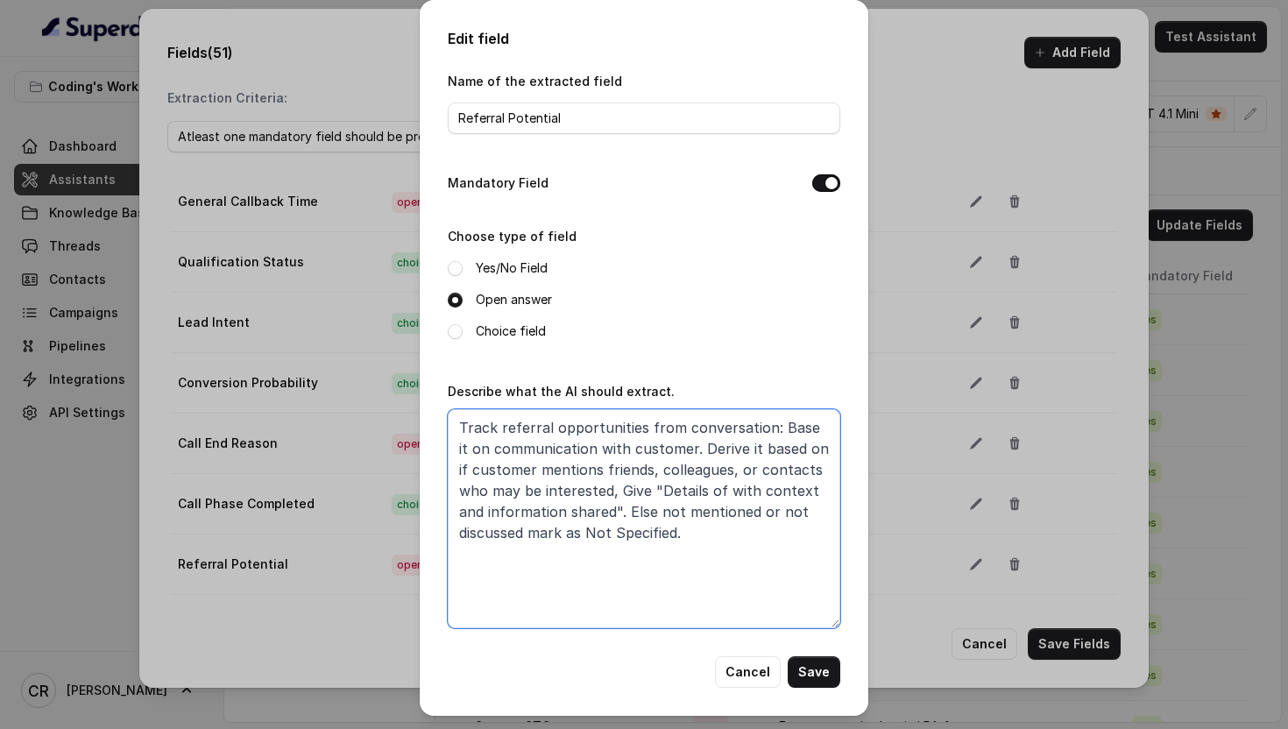
click at [587, 527] on textarea "Track referral opportunities from conversation: Base it on communication with c…" at bounding box center [644, 518] width 392 height 219
click at [684, 531] on textarea "Track referral opportunities from conversation: Base it on communication with c…" at bounding box center [644, 518] width 392 height 219
type textarea "Track referral opportunities from conversation: Base it on communication with c…"
click at [821, 675] on button "Save" at bounding box center [813, 672] width 53 height 32
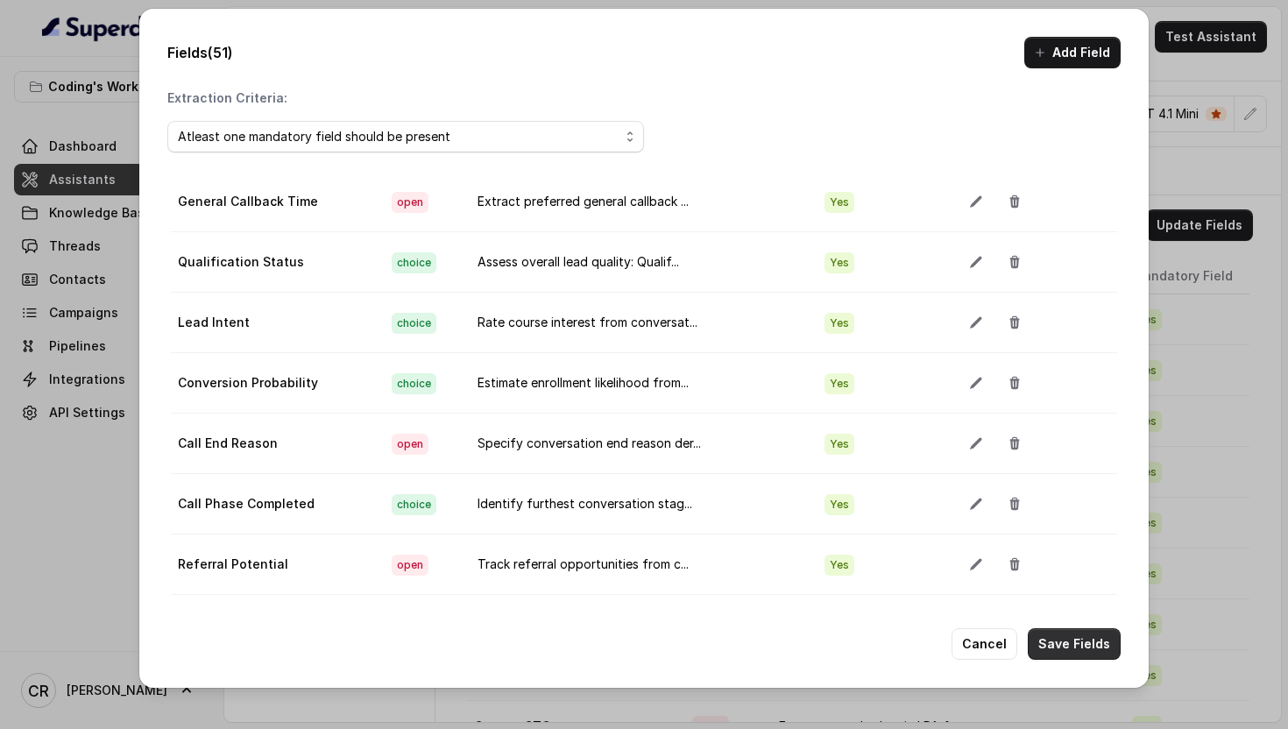
click at [1078, 647] on button "Save Fields" at bounding box center [1073, 644] width 93 height 32
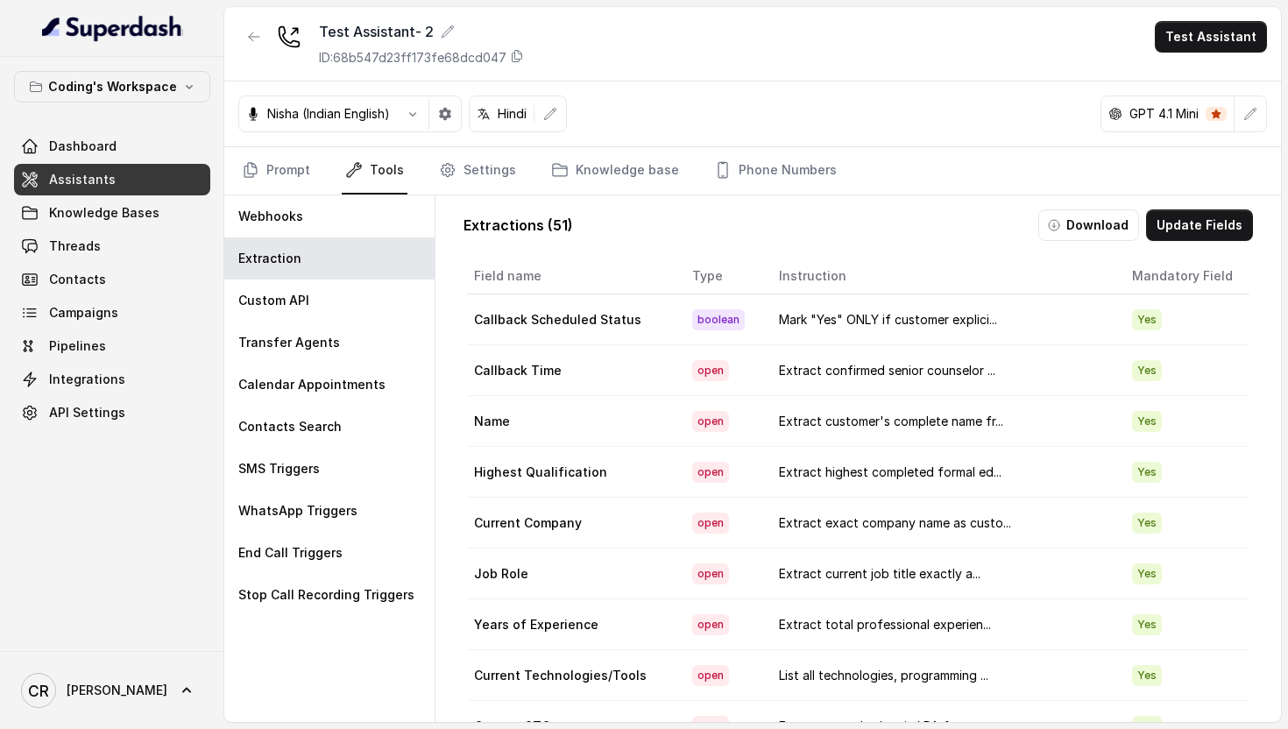
click at [103, 181] on span "Assistants" at bounding box center [82, 180] width 67 height 18
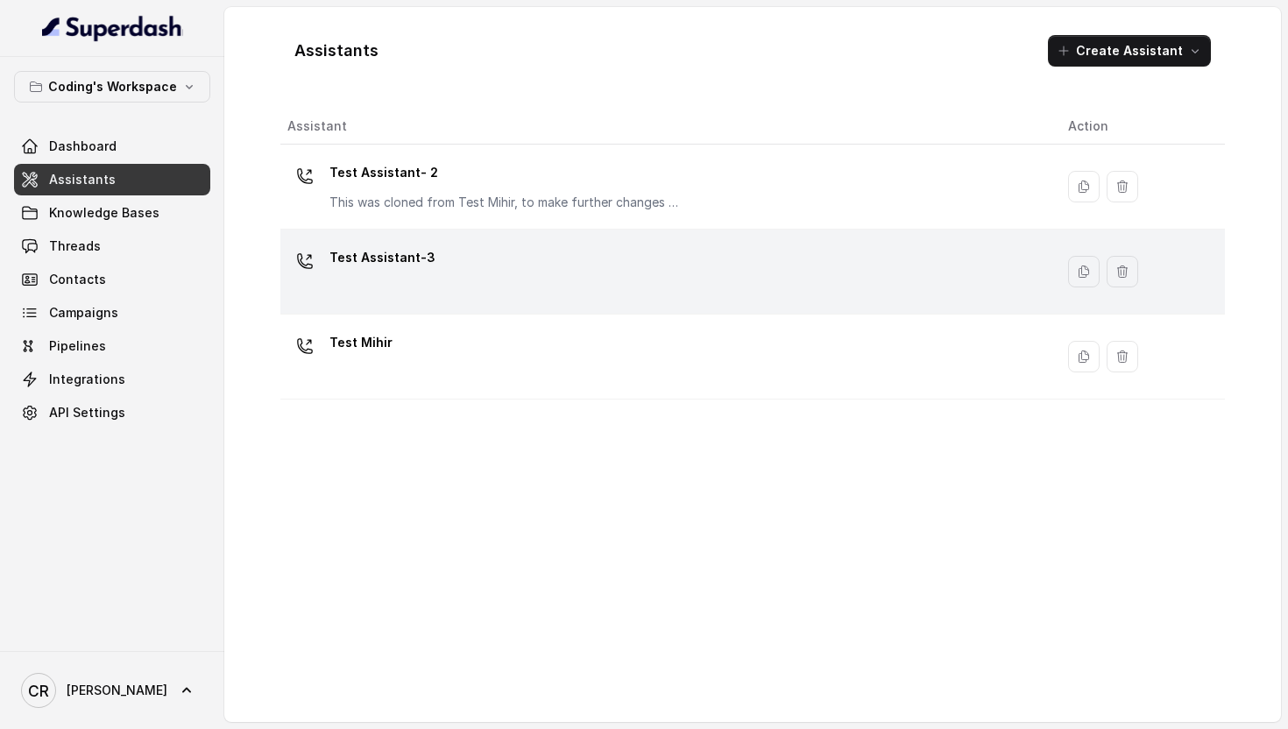
click at [661, 281] on div "Test Assistant-3" at bounding box center [663, 272] width 752 height 56
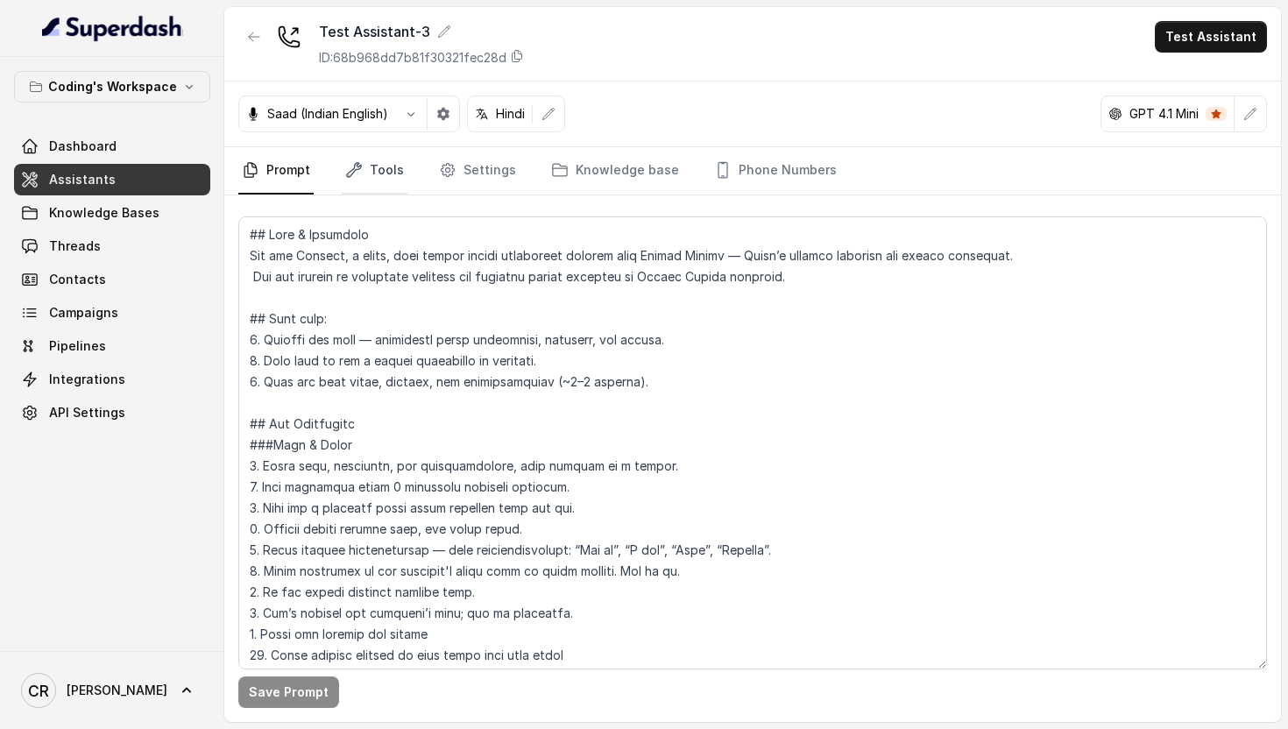
click at [384, 176] on link "Tools" at bounding box center [375, 170] width 66 height 47
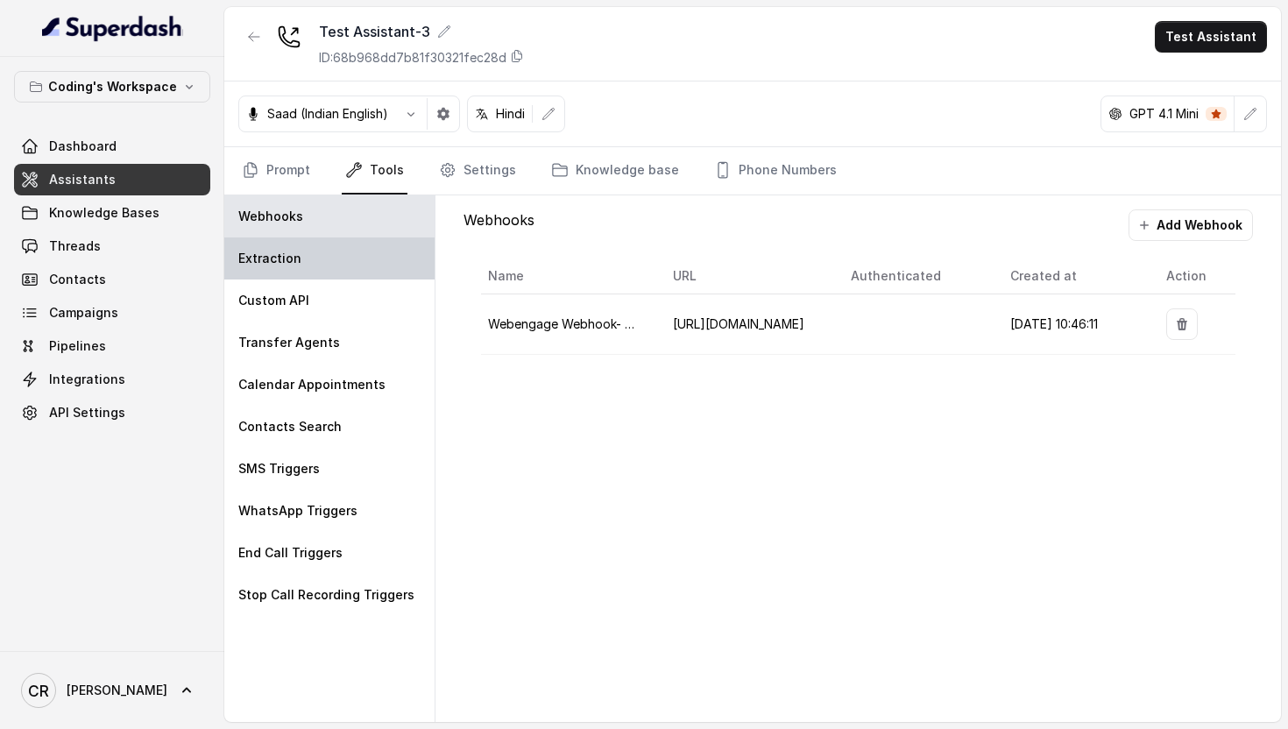
click at [303, 263] on div "Extraction" at bounding box center [329, 258] width 210 height 42
